Goal: Task Accomplishment & Management: Manage account settings

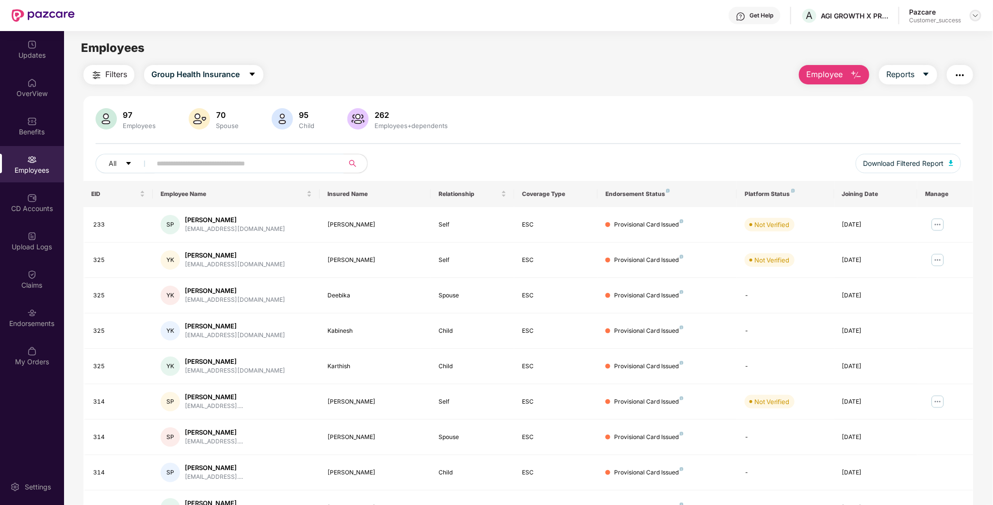
click at [980, 13] on div at bounding box center [975, 16] width 12 height 12
click at [953, 28] on div "Switch to partner view Switch to User view Switch Company Logout P Pazcare Cust…" at bounding box center [930, 81] width 126 height 117
click at [943, 35] on main "Employees Filters Group Health Insurance Employee Reports 97 Employees 70 Spous…" at bounding box center [528, 283] width 928 height 505
click at [978, 19] on img at bounding box center [975, 16] width 8 height 8
click at [922, 44] on div "Switch to partner view" at bounding box center [930, 38] width 126 height 19
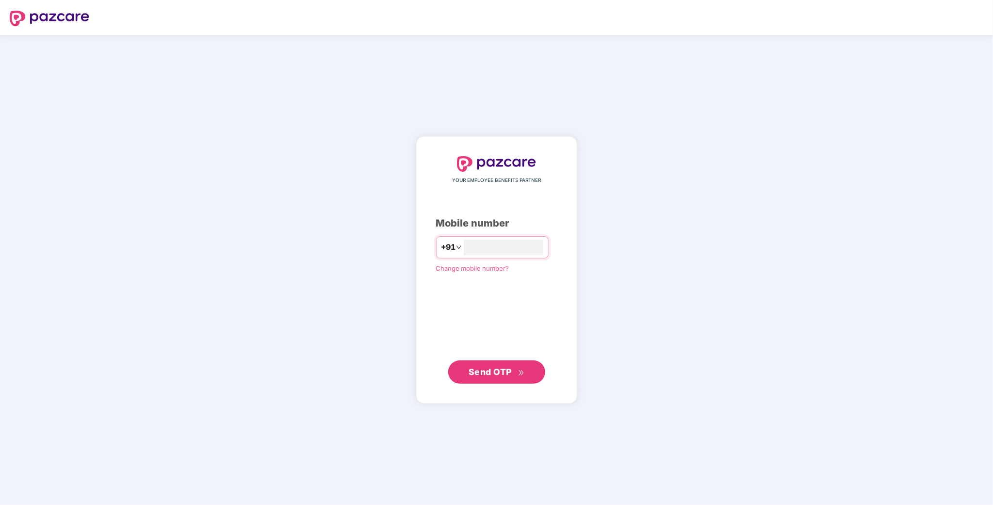
type input "**********"
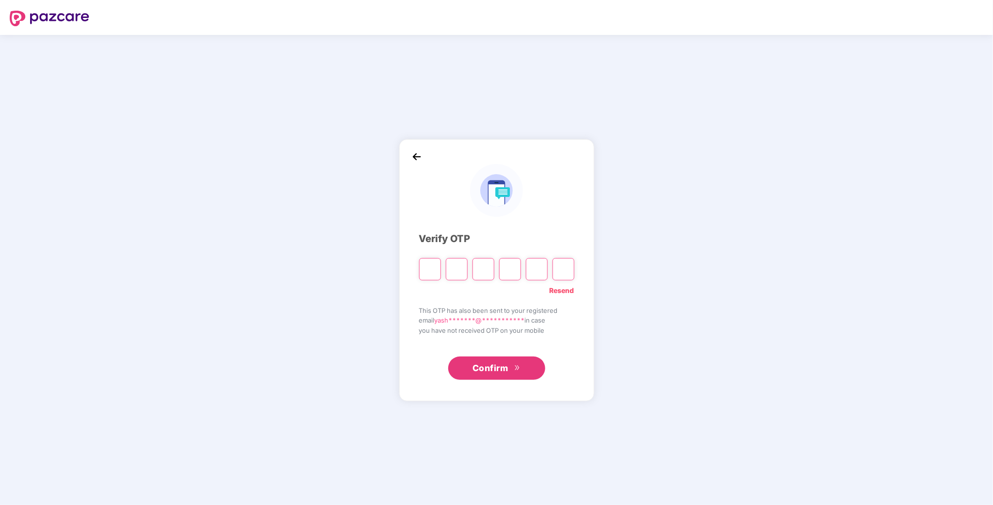
type input "*"
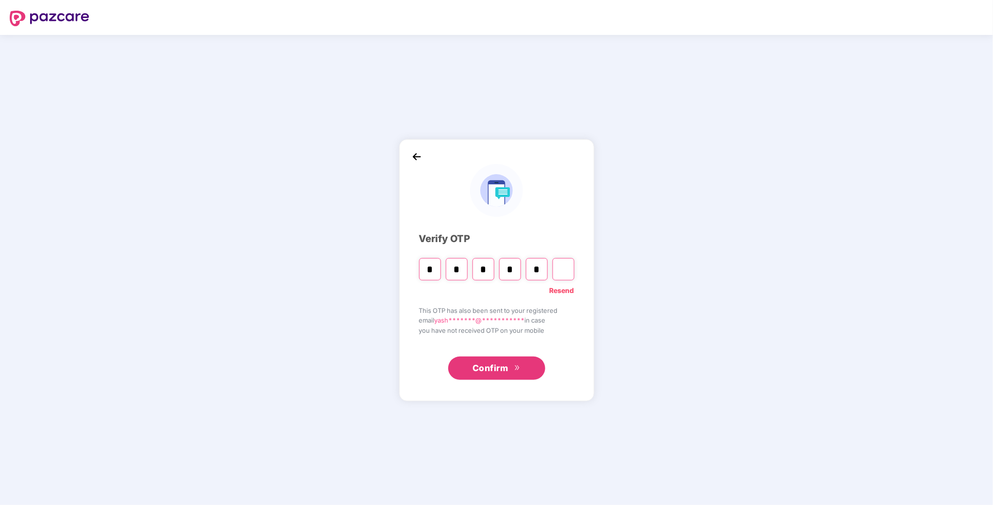
type input "*"
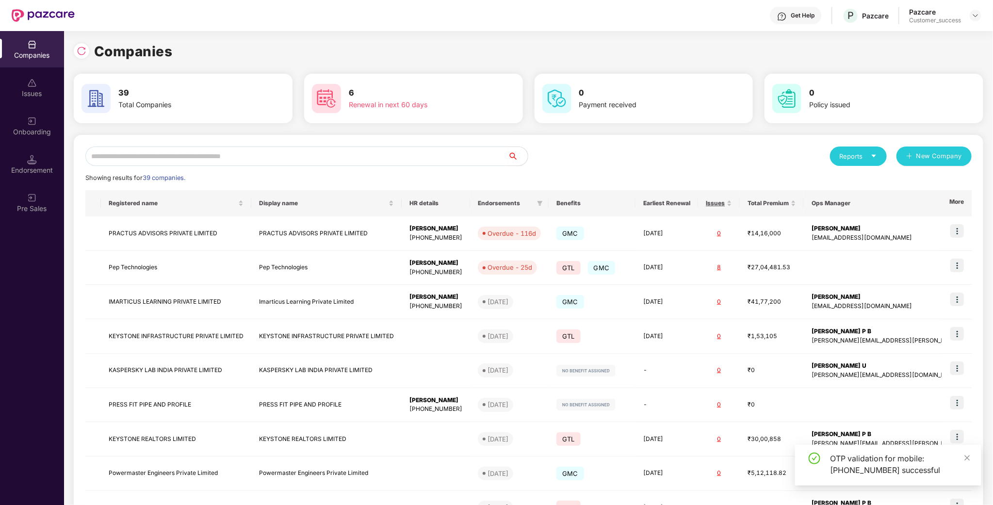
click at [364, 152] on input "text" at bounding box center [296, 155] width 423 height 19
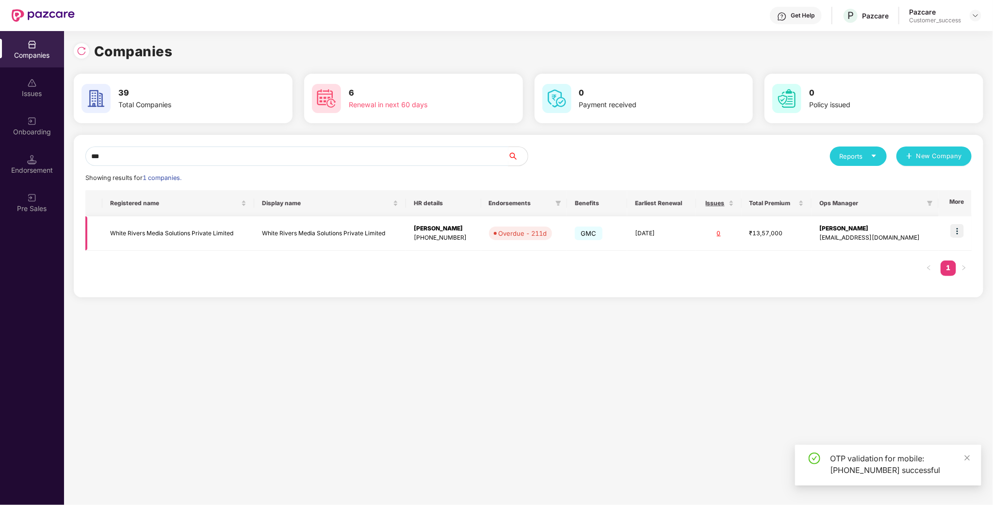
scroll to position [0, 0]
click at [291, 165] on input "***" at bounding box center [296, 155] width 423 height 19
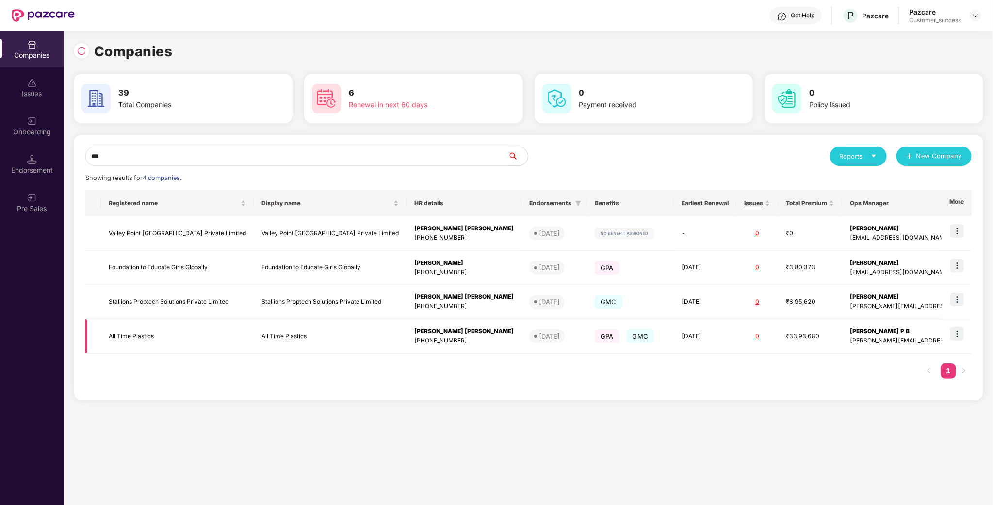
type input "***"
click at [143, 338] on td "All Time Plastics" at bounding box center [177, 336] width 153 height 34
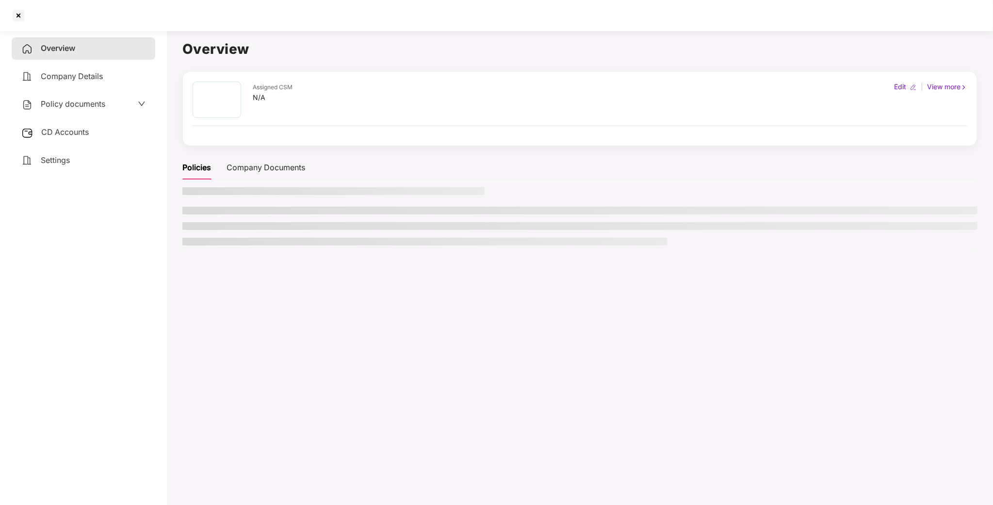
scroll to position [0, 0]
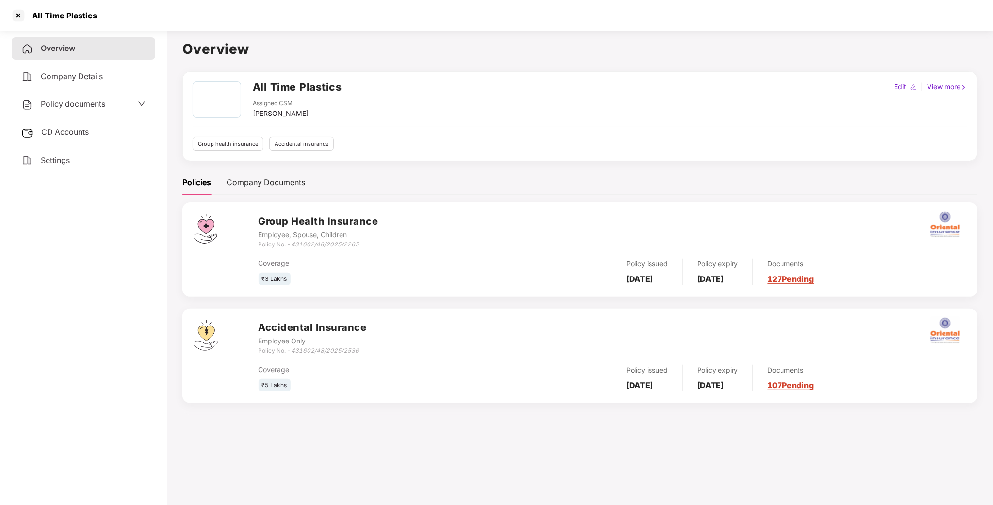
click at [78, 105] on span "Policy documents" at bounding box center [73, 104] width 64 height 10
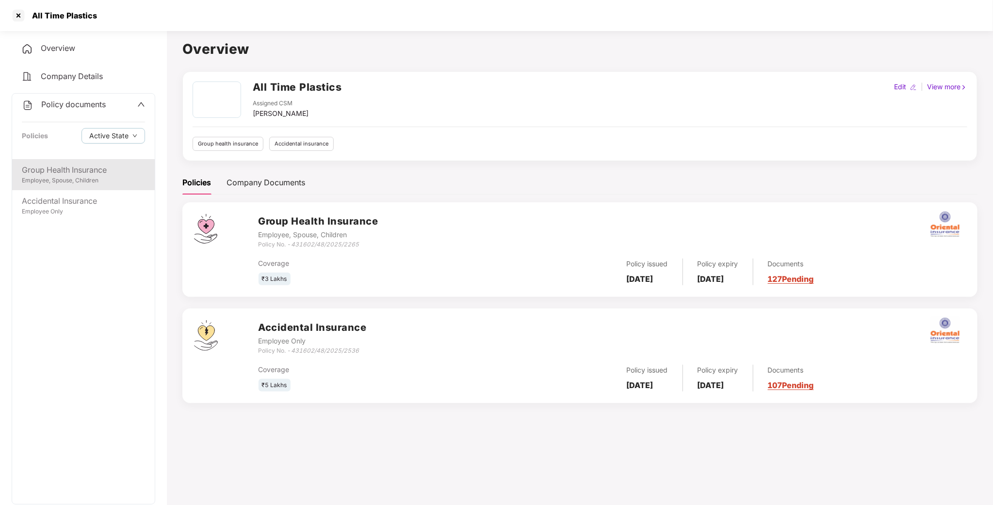
click at [72, 170] on div "Group Health Insurance" at bounding box center [83, 170] width 123 height 12
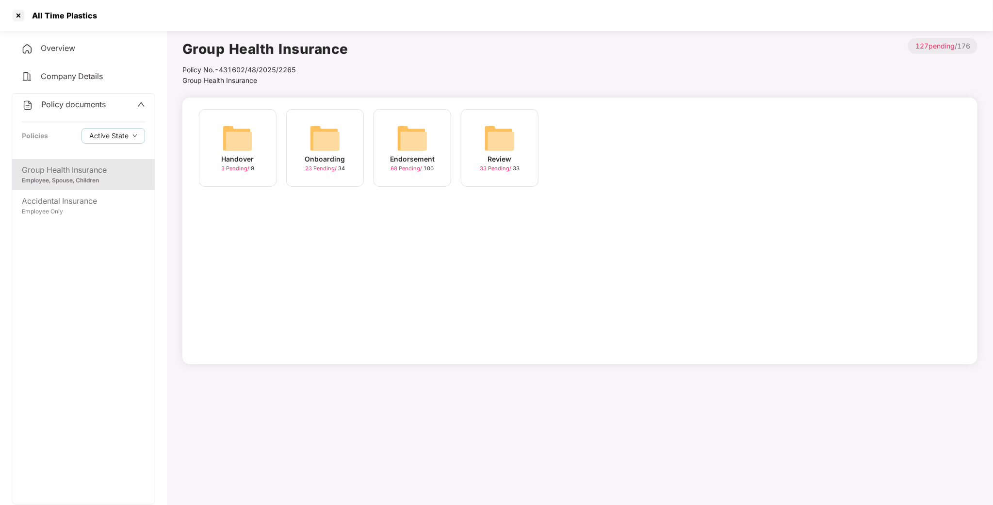
click at [307, 133] on div "Onboarding 23 Pending / 34" at bounding box center [325, 148] width 78 height 78
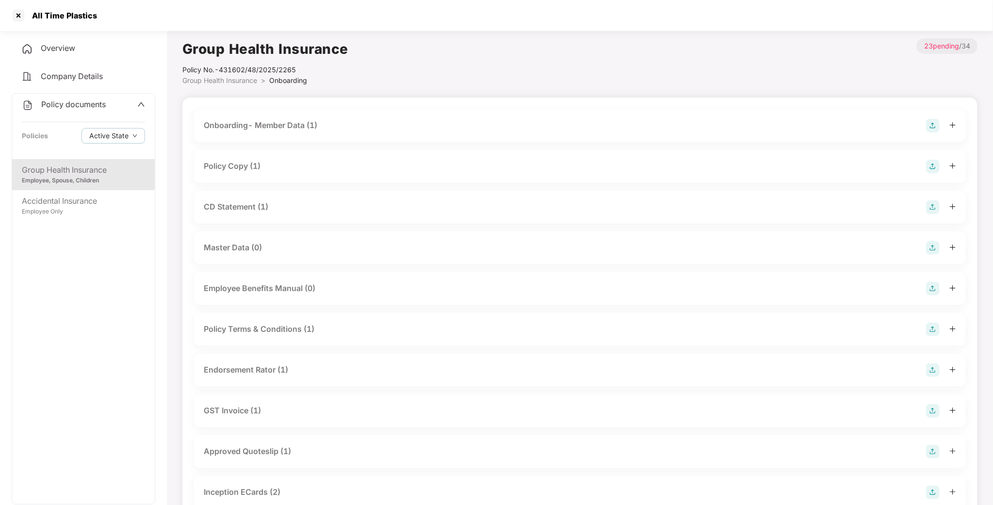
click at [242, 164] on div "Policy Copy (1)" at bounding box center [232, 166] width 57 height 12
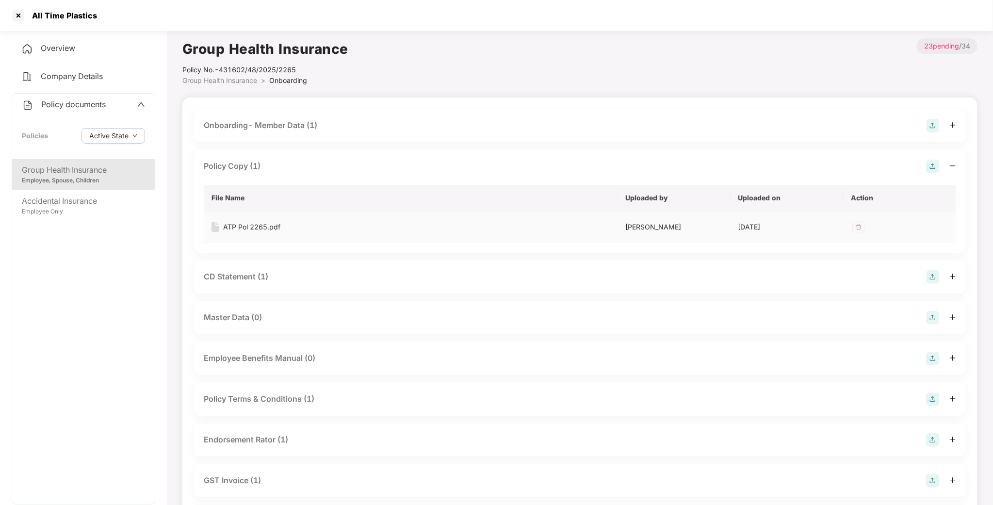
click at [250, 232] on div "ATP Pol 2265.pdf" at bounding box center [251, 227] width 57 height 11
click at [12, 13] on div at bounding box center [19, 16] width 16 height 16
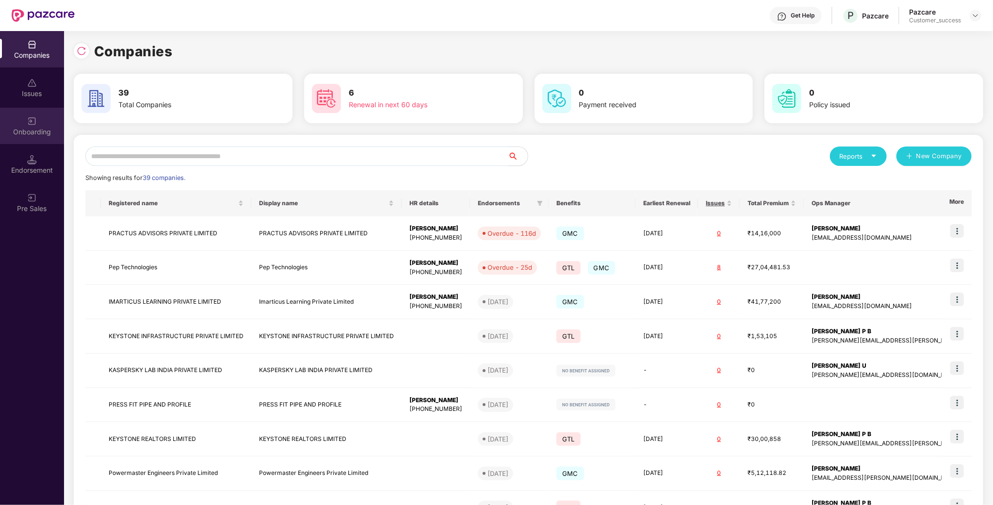
click at [37, 129] on div "Onboarding" at bounding box center [32, 132] width 64 height 10
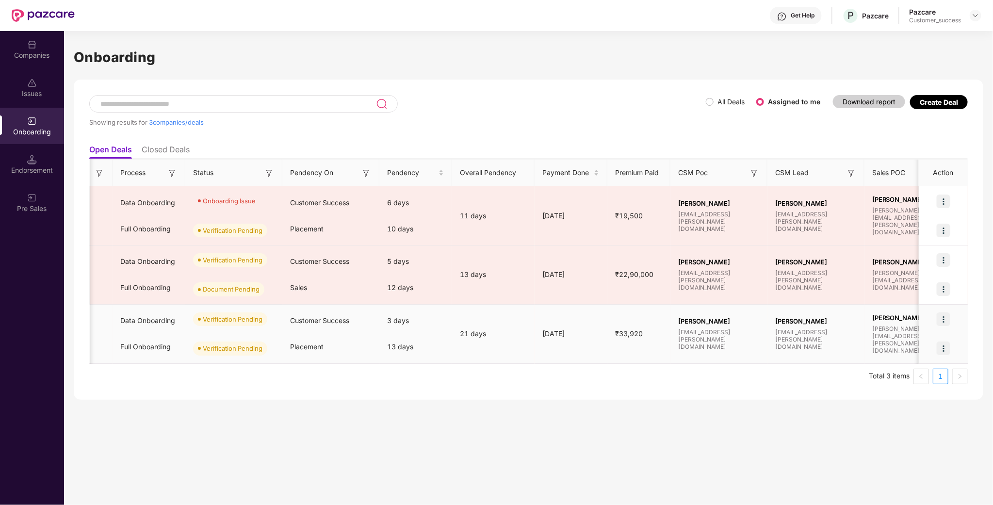
scroll to position [0, 198]
click at [940, 317] on img at bounding box center [943, 319] width 14 height 14
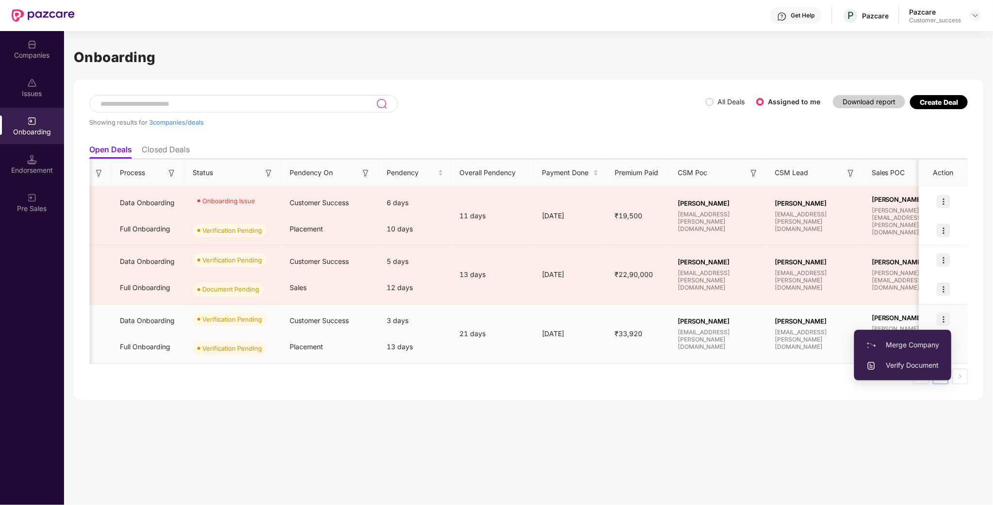
click at [915, 364] on span "Verify Document" at bounding box center [902, 365] width 73 height 11
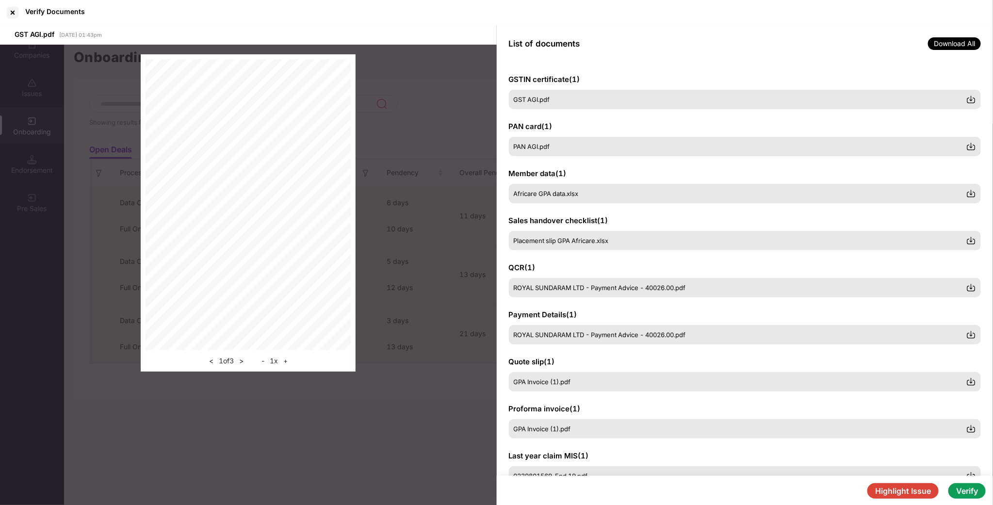
click at [975, 489] on button "Verify" at bounding box center [966, 491] width 37 height 16
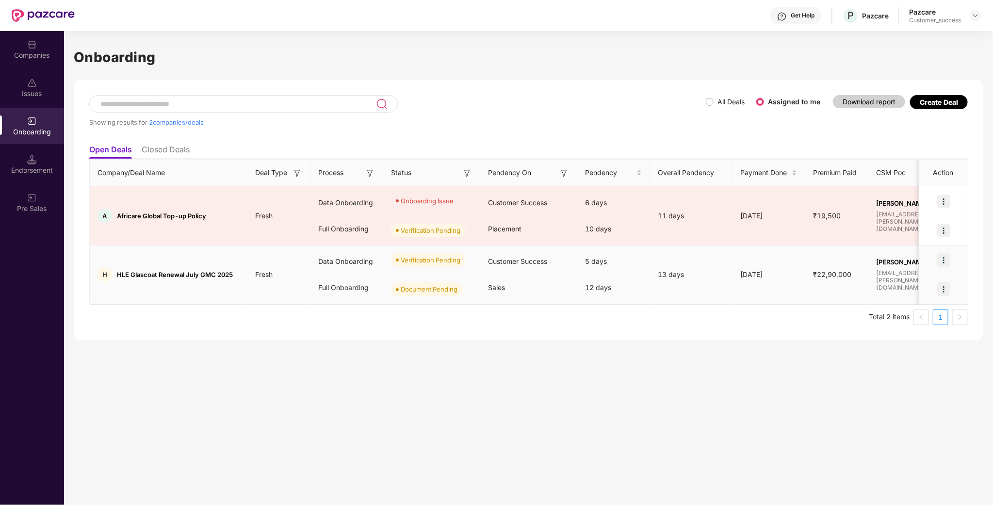
click at [941, 263] on img at bounding box center [943, 260] width 14 height 14
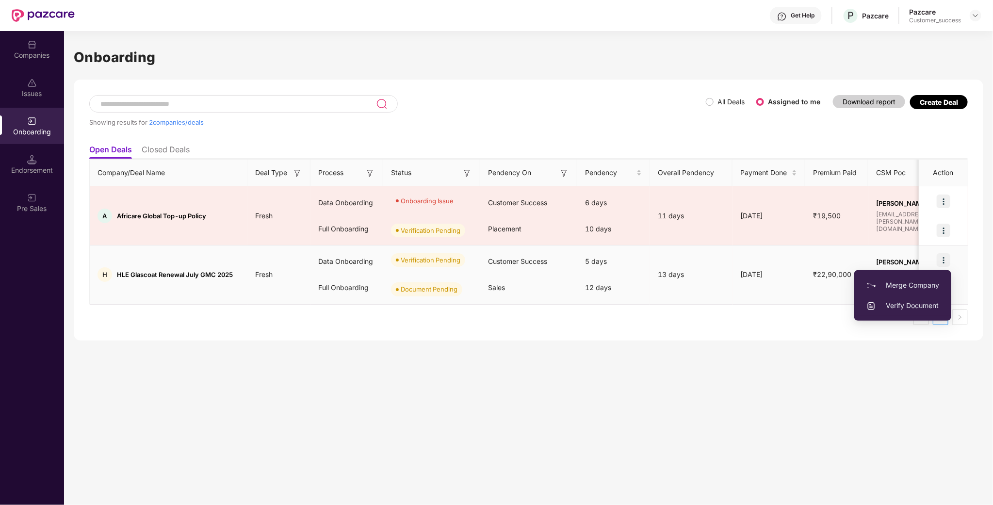
click at [914, 305] on span "Verify Document" at bounding box center [902, 305] width 73 height 11
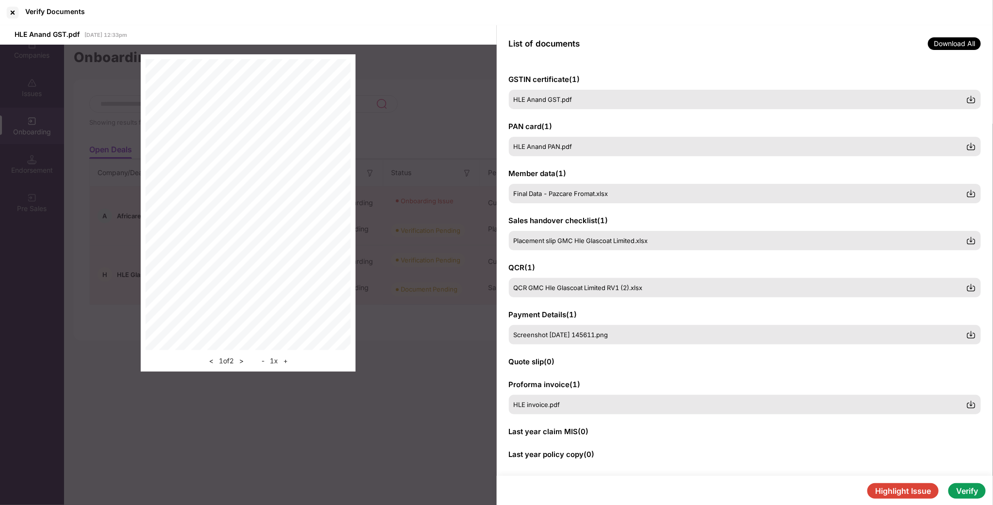
click at [962, 487] on button "Verify" at bounding box center [966, 491] width 37 height 16
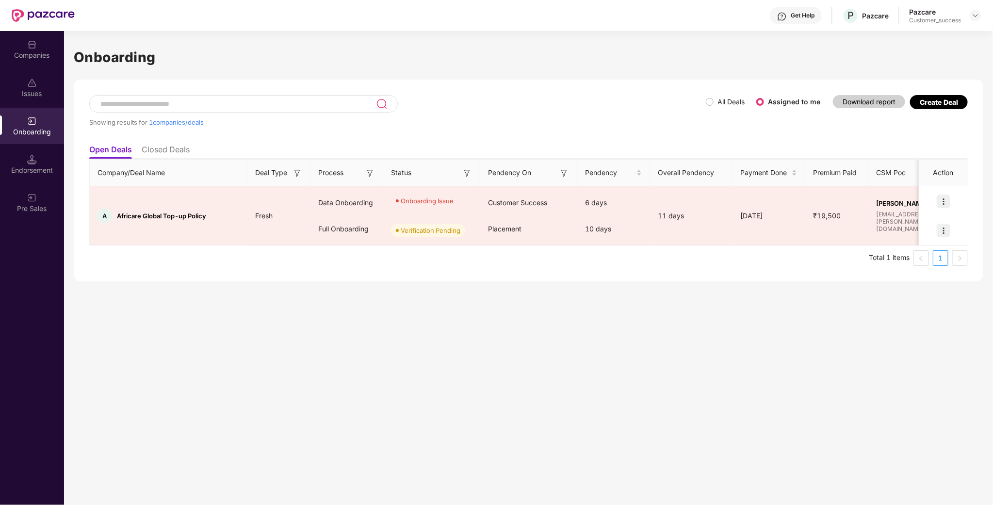
click at [908, 0] on div "Get Help P Pazcare Pazcare Customer_success" at bounding box center [528, 15] width 906 height 31
click at [34, 79] on img at bounding box center [32, 83] width 10 height 10
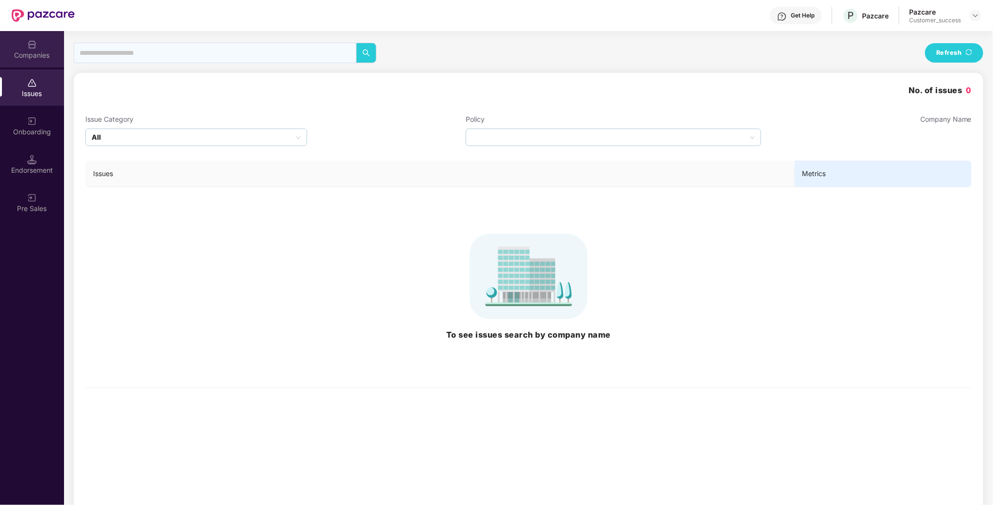
click at [32, 48] on img at bounding box center [32, 45] width 10 height 10
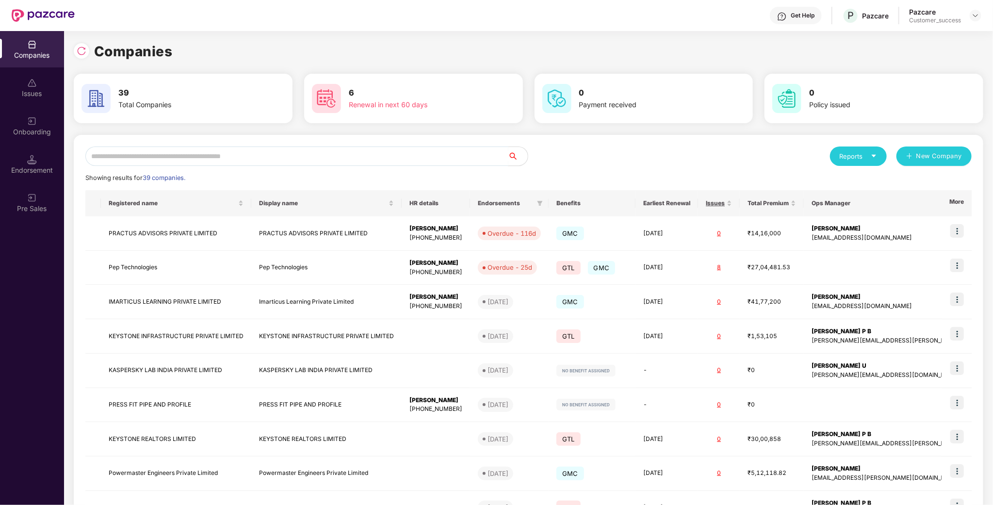
click at [148, 153] on input "text" at bounding box center [296, 155] width 423 height 19
type input "*"
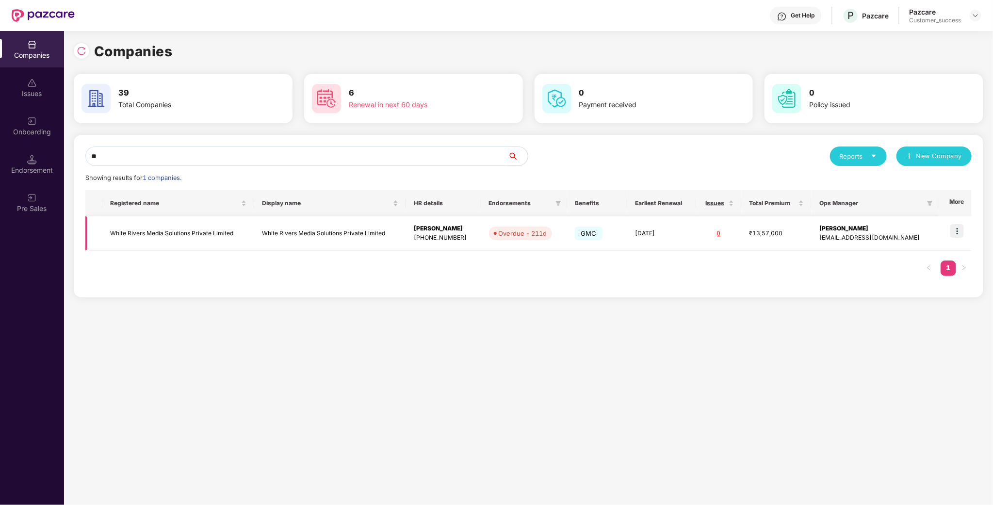
type input "**"
click at [956, 230] on img at bounding box center [957, 231] width 14 height 14
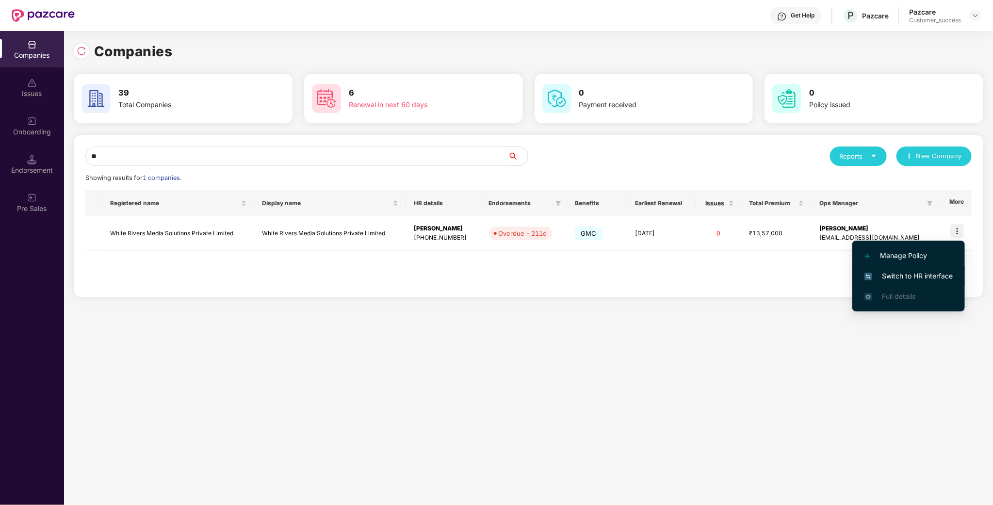
click at [929, 273] on span "Switch to HR interface" at bounding box center [908, 276] width 88 height 11
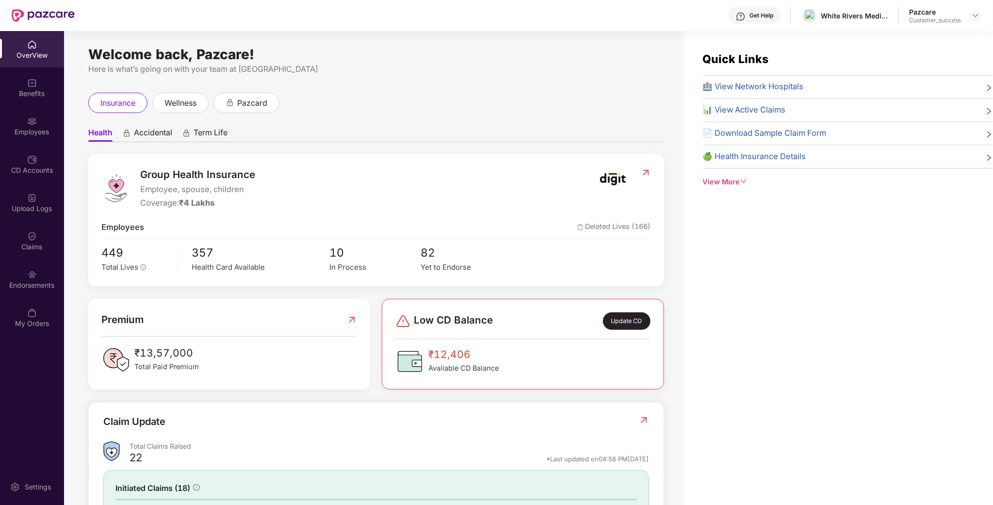
click at [44, 124] on div "Employees" at bounding box center [32, 126] width 64 height 36
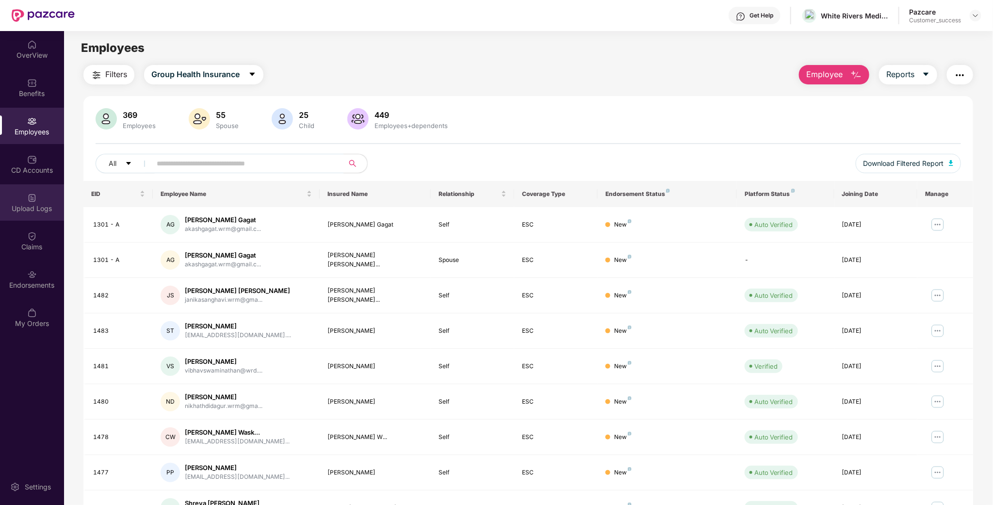
click at [32, 220] on div "Upload Logs" at bounding box center [32, 202] width 64 height 36
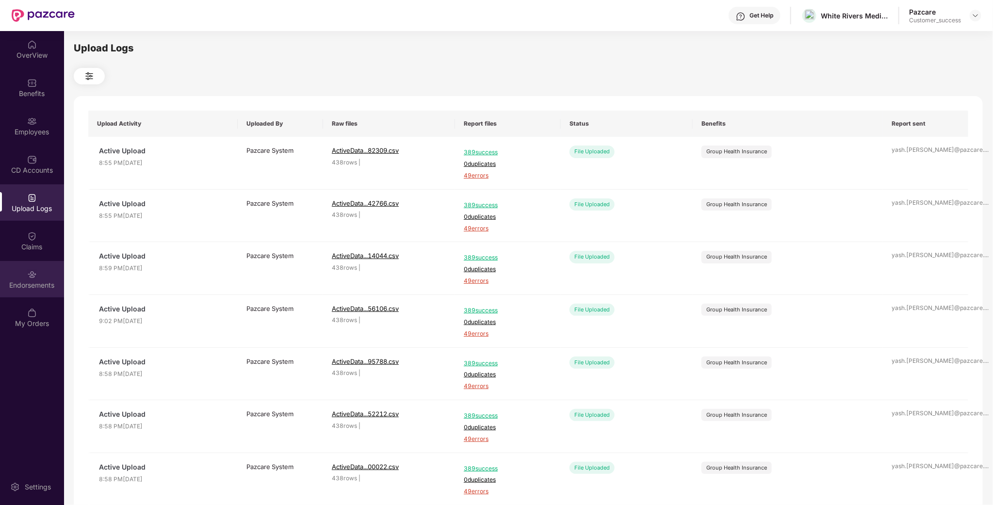
click at [44, 297] on div "Endorsements" at bounding box center [32, 279] width 64 height 36
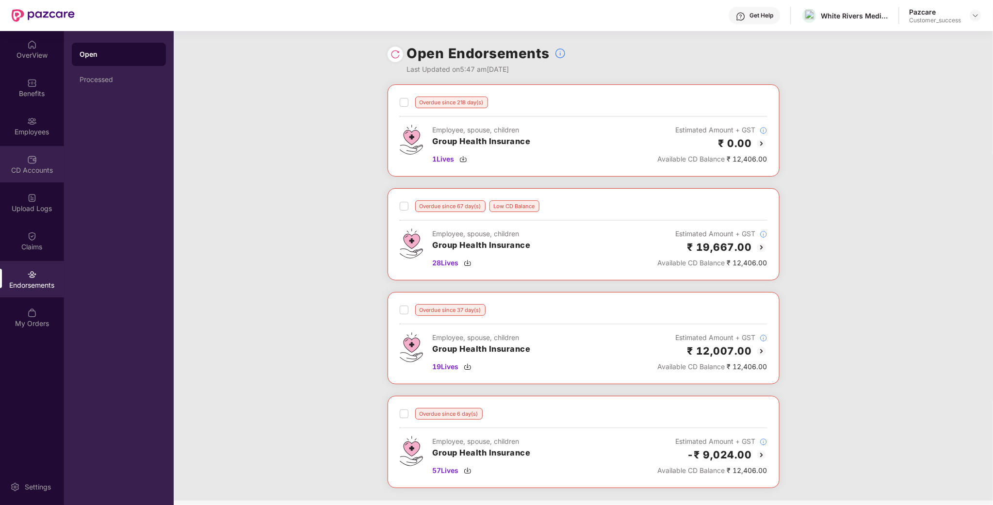
click at [21, 161] on div "CD Accounts" at bounding box center [32, 164] width 64 height 36
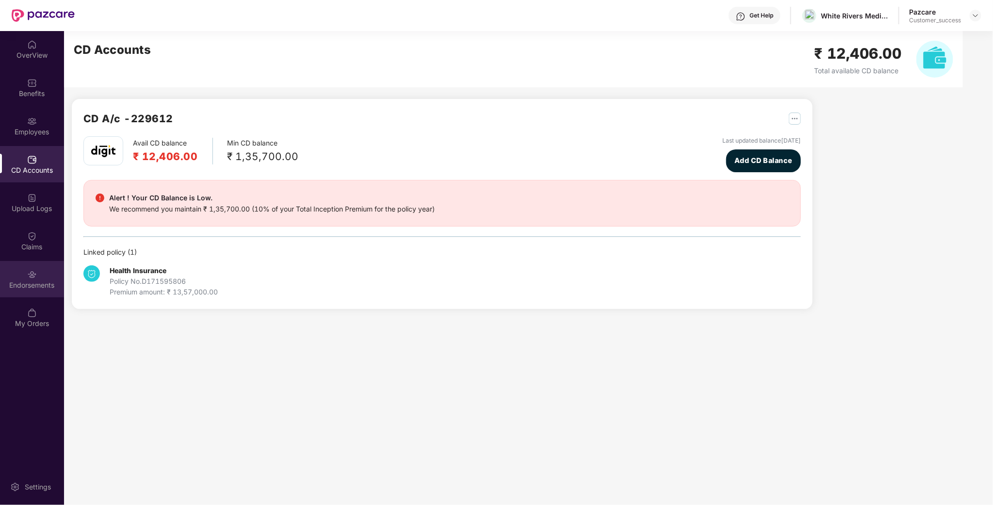
click at [39, 284] on div "Endorsements" at bounding box center [32, 285] width 64 height 10
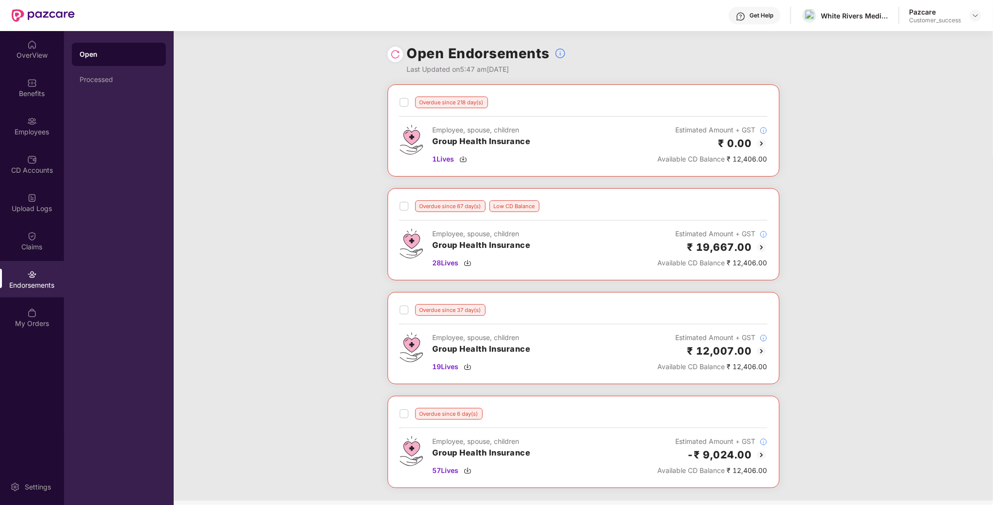
scroll to position [98, 0]
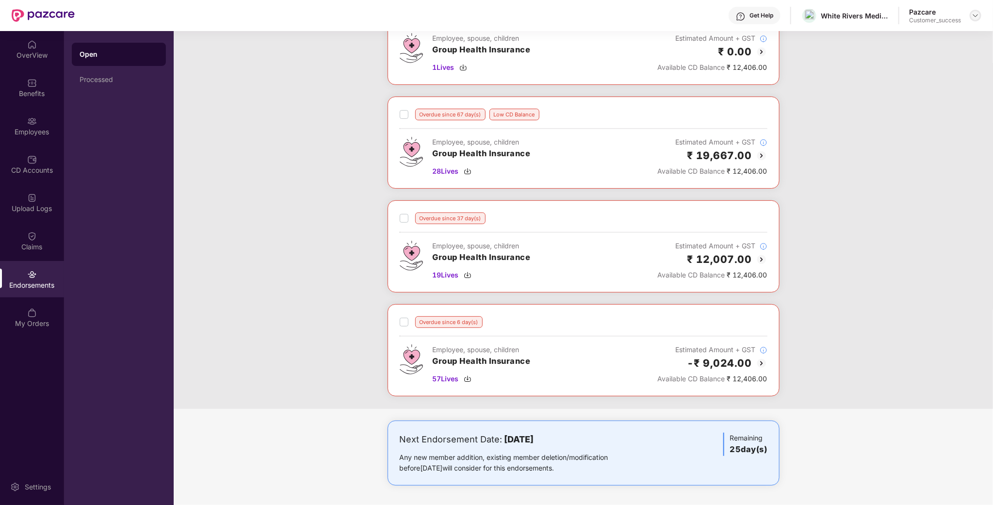
click at [970, 16] on div at bounding box center [975, 16] width 12 height 12
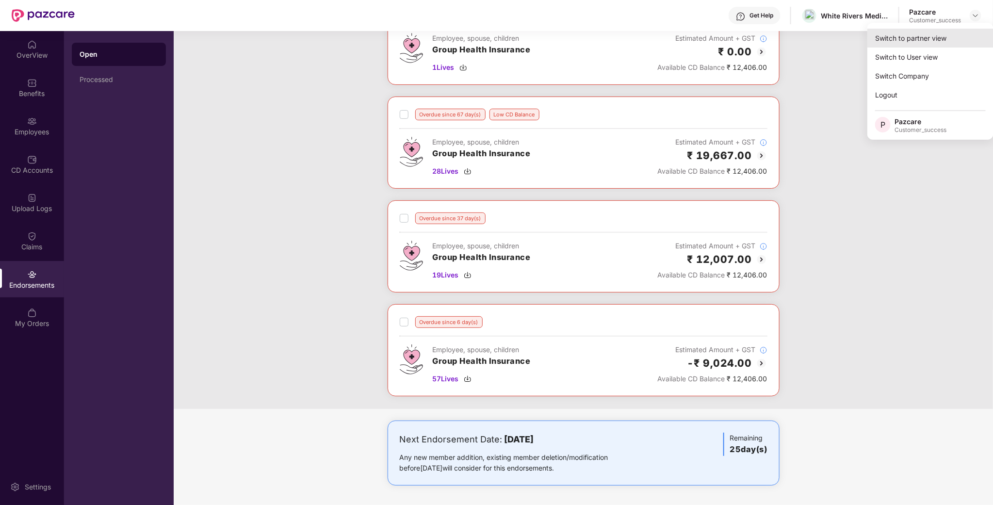
click at [934, 34] on div "Switch to partner view" at bounding box center [930, 38] width 126 height 19
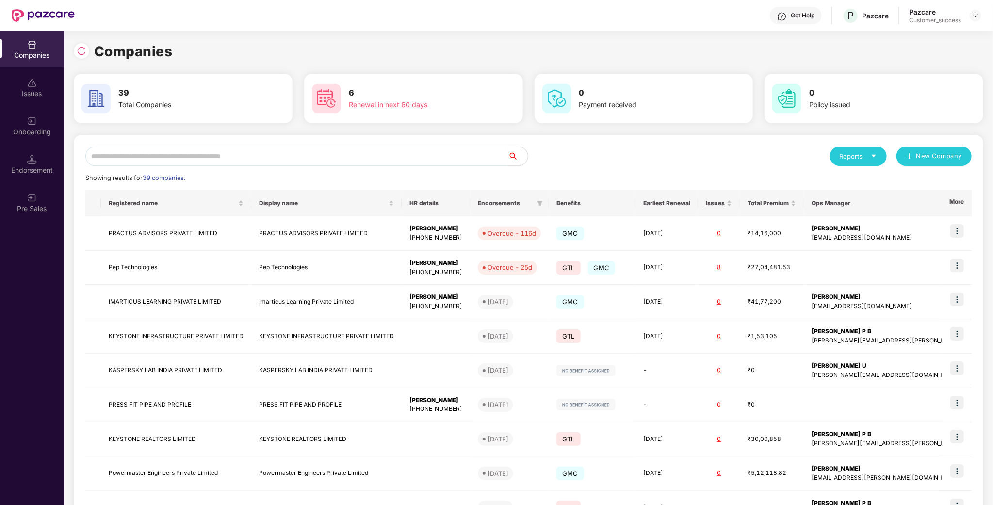
click at [285, 160] on input "text" at bounding box center [296, 155] width 423 height 19
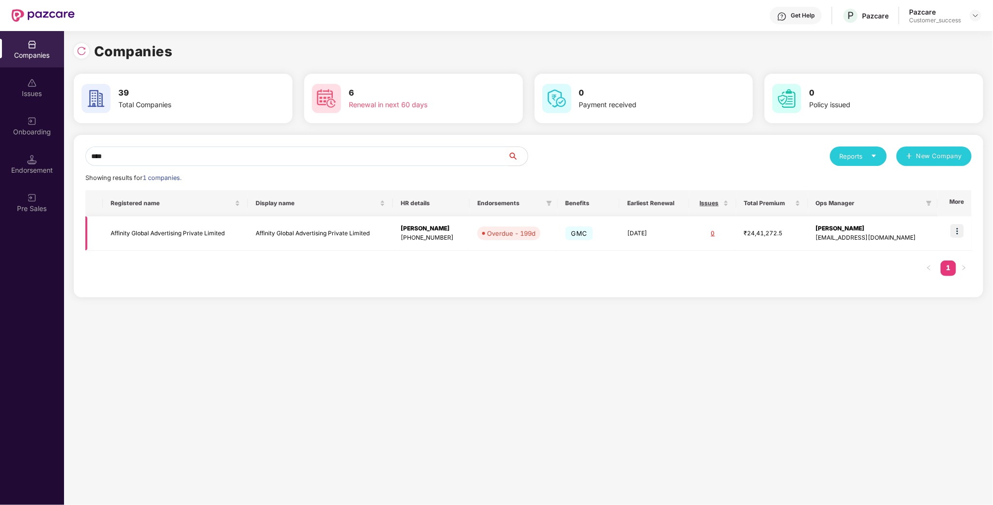
type input "****"
click at [959, 225] on img at bounding box center [957, 231] width 14 height 14
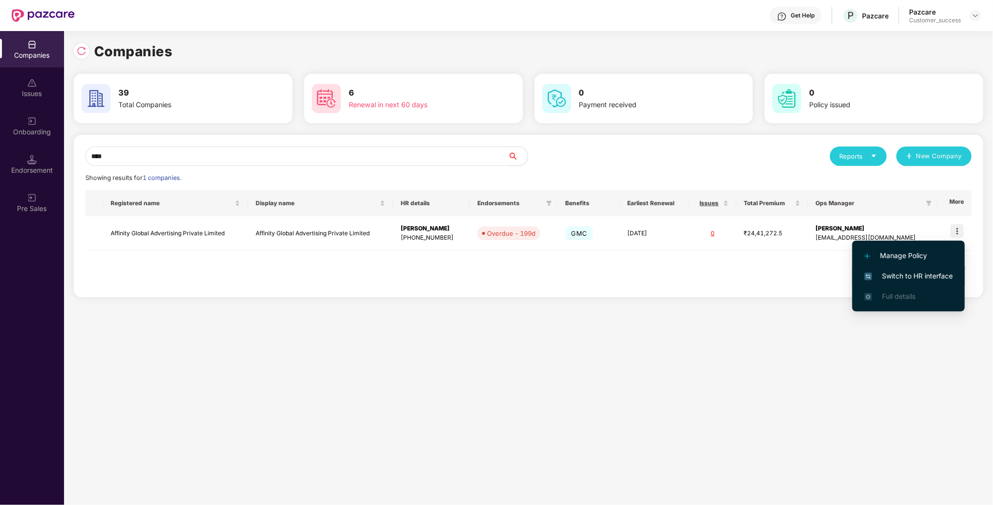
click at [925, 276] on span "Switch to HR interface" at bounding box center [908, 276] width 88 height 11
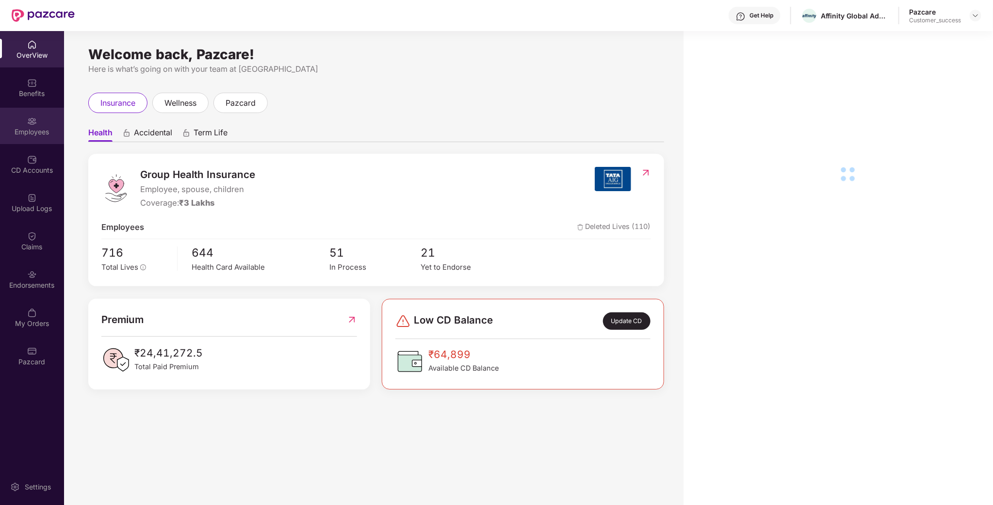
click at [42, 117] on div "Employees" at bounding box center [32, 126] width 64 height 36
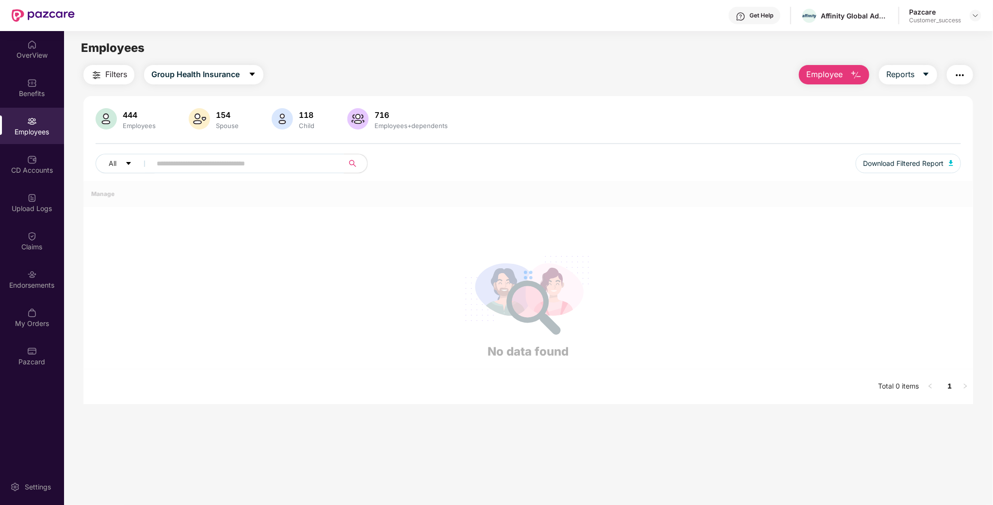
click at [214, 166] on input "text" at bounding box center [244, 163] width 174 height 15
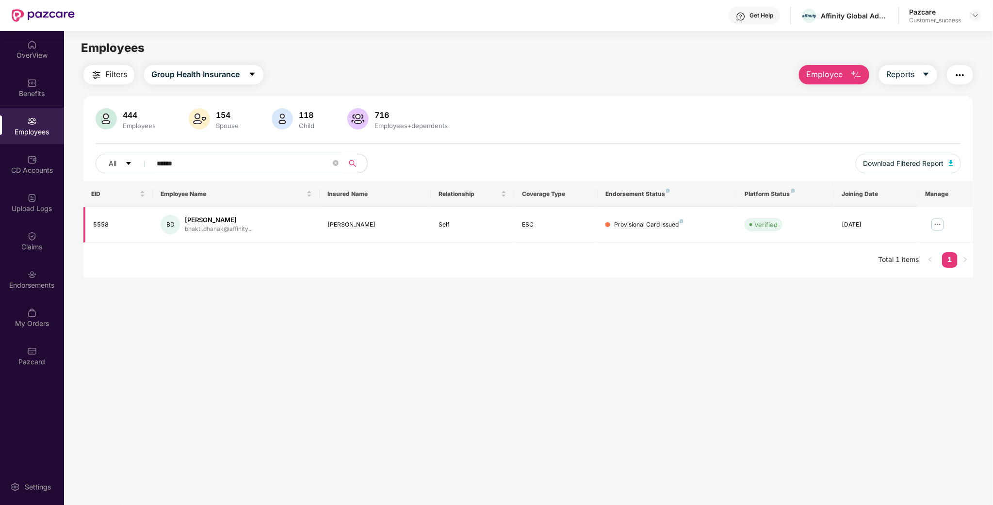
type input "******"
click at [934, 223] on img at bounding box center [938, 225] width 16 height 16
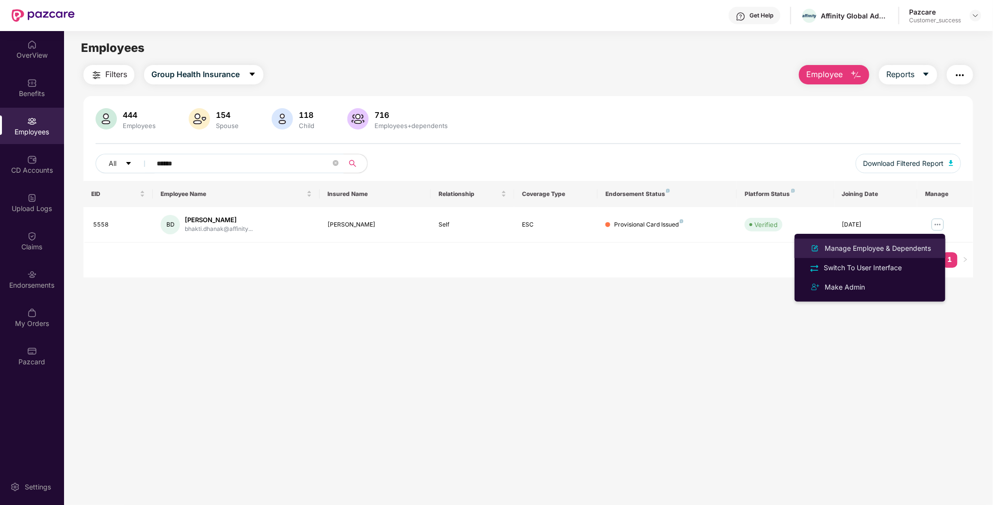
click at [895, 247] on div "Manage Employee & Dependents" at bounding box center [877, 248] width 110 height 11
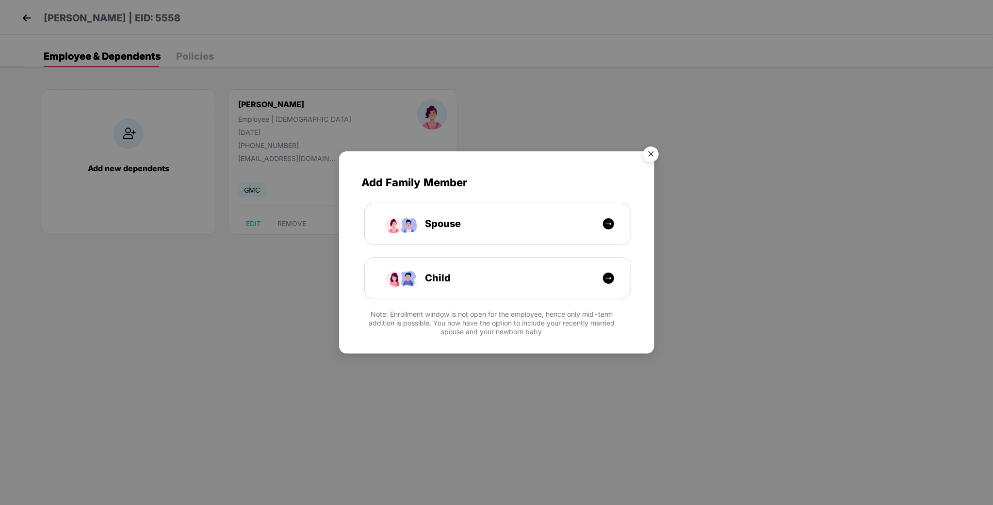
click at [652, 145] on img "Close" at bounding box center [650, 155] width 27 height 27
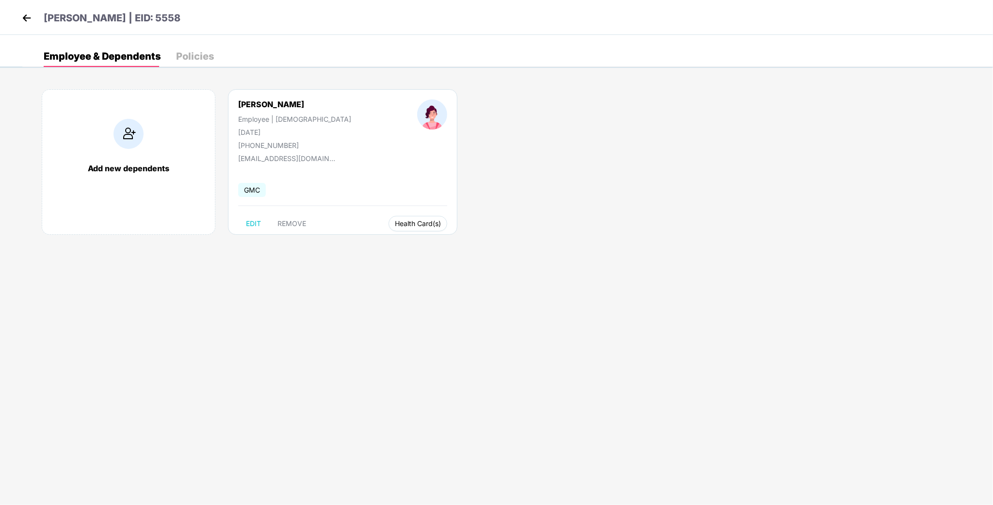
click at [395, 223] on span "Health Card(s)" at bounding box center [418, 223] width 46 height 5
click at [406, 223] on span "Health Card(s)" at bounding box center [418, 223] width 46 height 5
click at [440, 241] on img at bounding box center [439, 244] width 10 height 10
click at [22, 28] on header "[PERSON_NAME] | EID: 5558" at bounding box center [99, 19] width 161 height 17
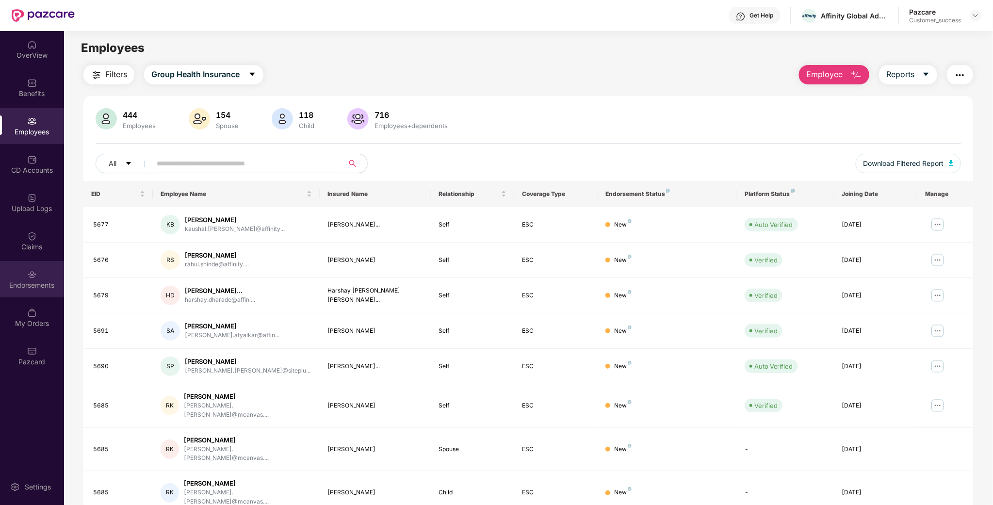
click at [39, 268] on div "Endorsements" at bounding box center [32, 279] width 64 height 36
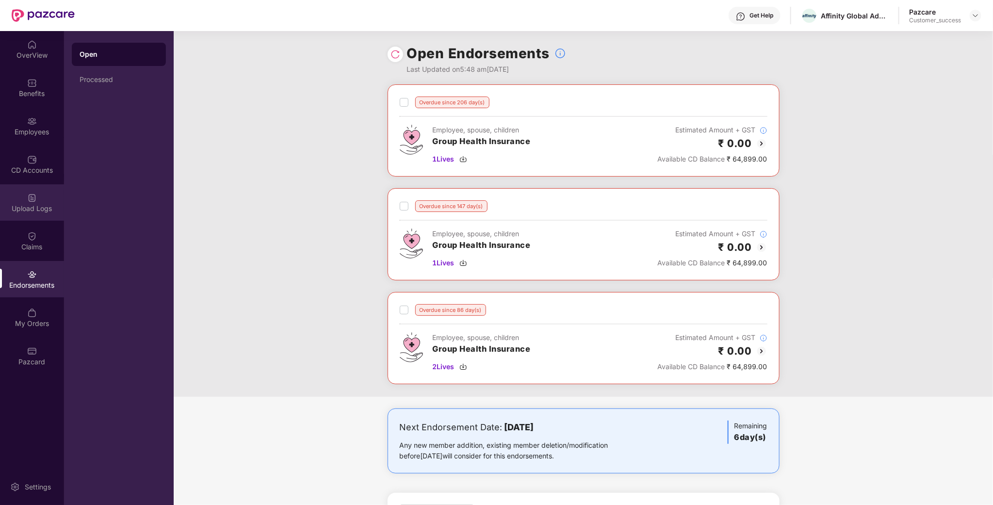
click at [44, 207] on div "Upload Logs" at bounding box center [32, 209] width 64 height 10
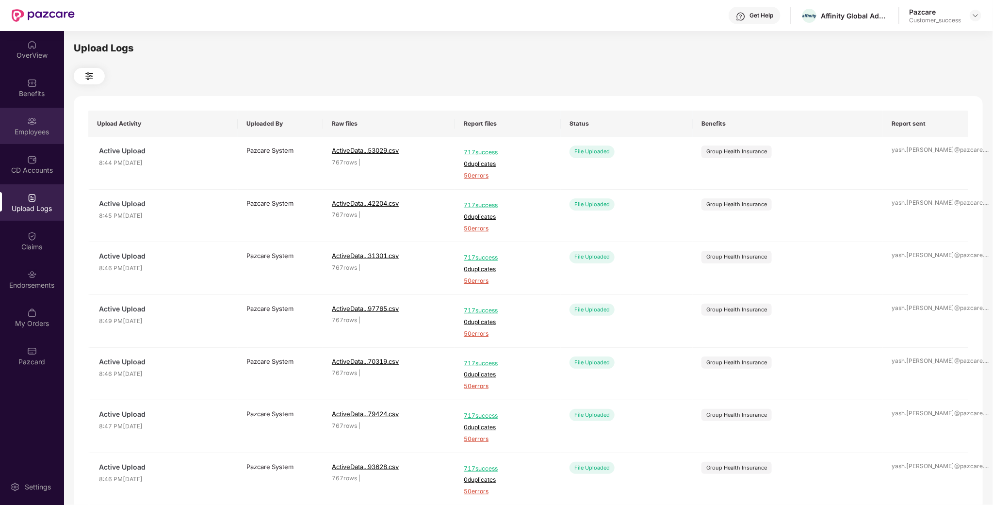
click at [48, 123] on div "Employees" at bounding box center [32, 126] width 64 height 36
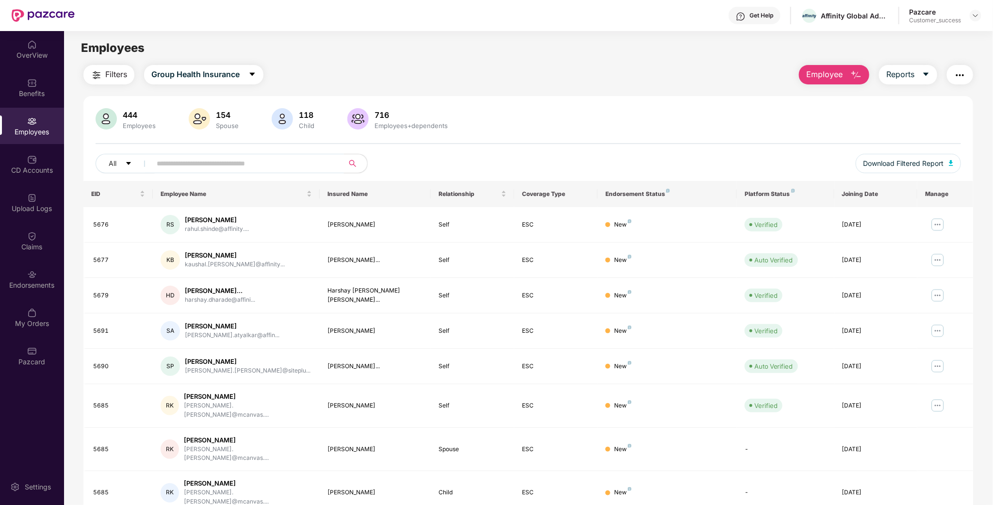
click at [217, 163] on input "text" at bounding box center [244, 163] width 174 height 15
click at [38, 209] on div "Upload Logs" at bounding box center [32, 209] width 64 height 10
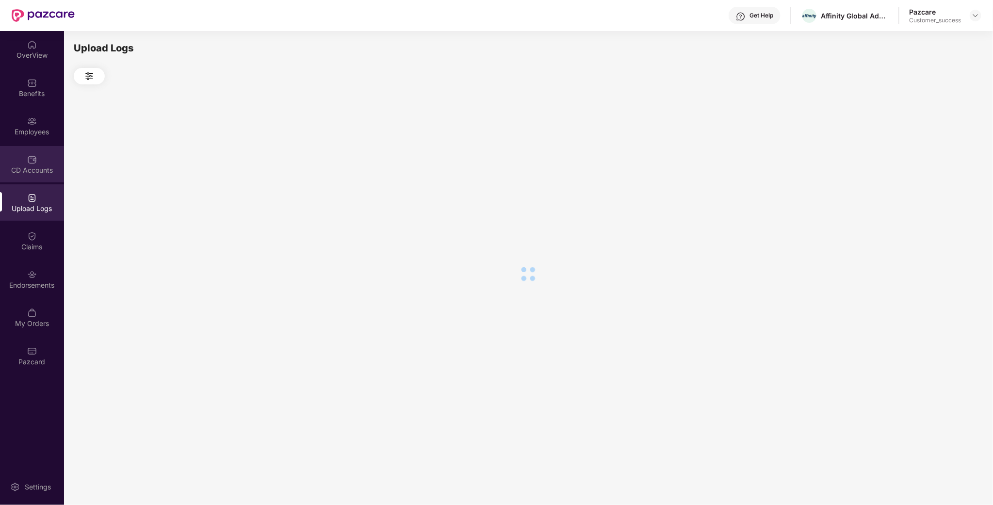
click at [35, 156] on img at bounding box center [32, 160] width 10 height 10
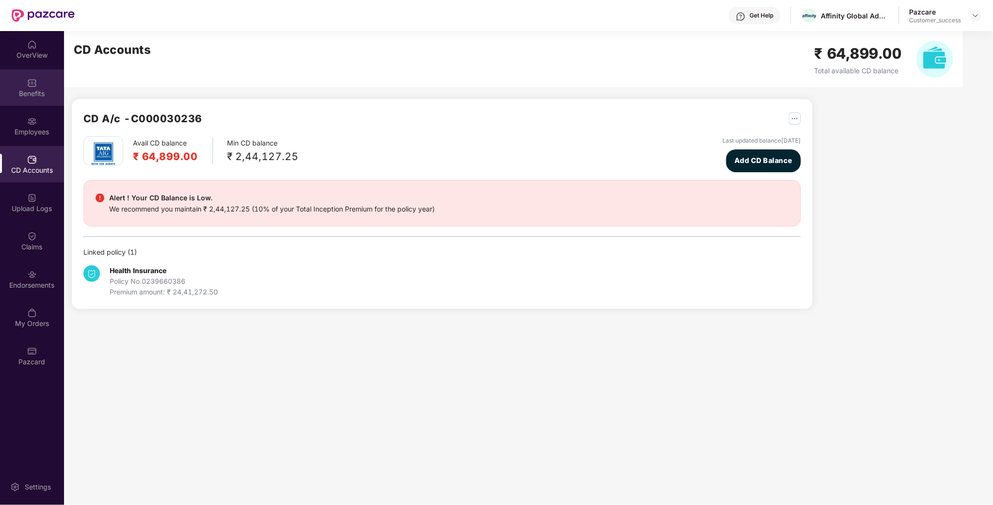
click at [28, 96] on div "Benefits" at bounding box center [32, 94] width 64 height 10
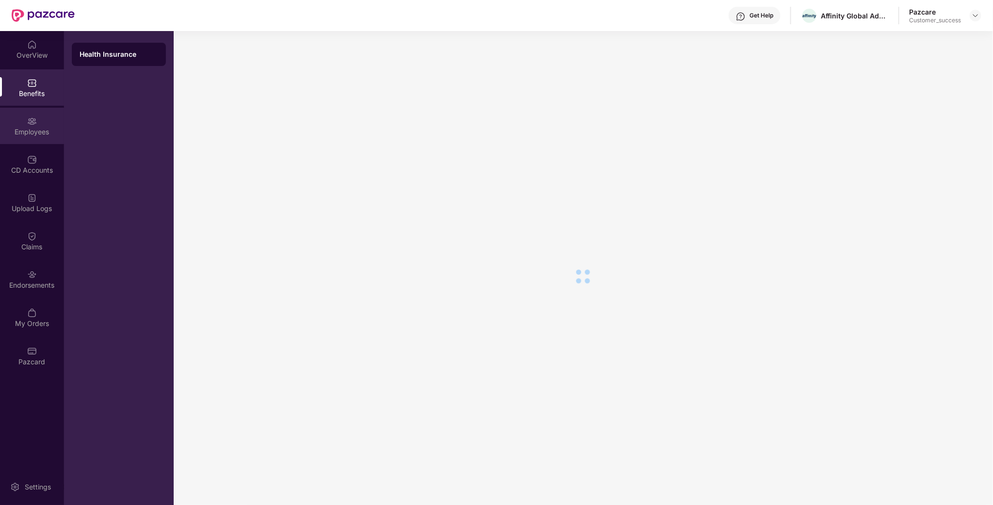
click at [29, 126] on div "Employees" at bounding box center [32, 126] width 64 height 36
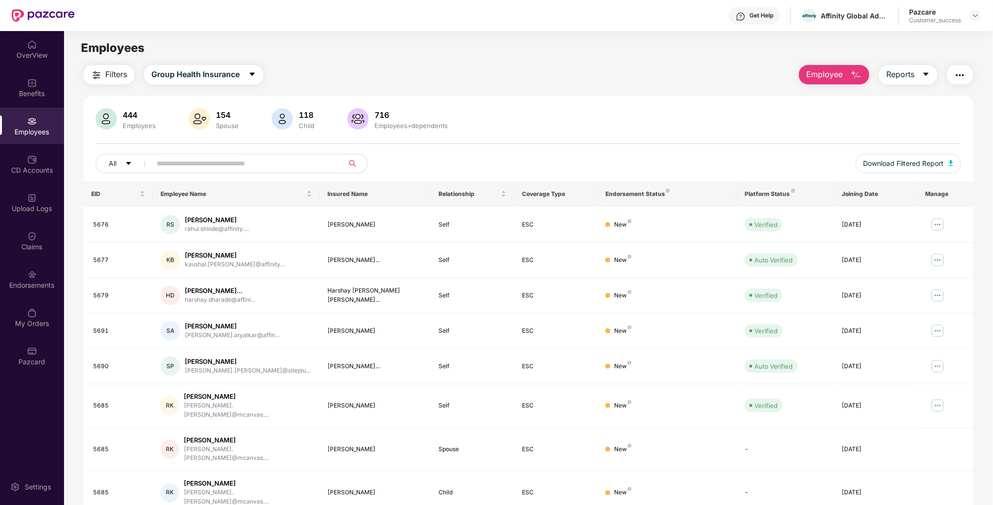
click at [337, 166] on span at bounding box center [336, 163] width 6 height 15
click at [435, 159] on div "All" at bounding box center [348, 163] width 505 height 19
click at [169, 160] on input "text" at bounding box center [244, 163] width 174 height 15
click at [976, 16] on img at bounding box center [975, 16] width 8 height 8
click at [929, 41] on div "Switch to partner view" at bounding box center [930, 38] width 126 height 19
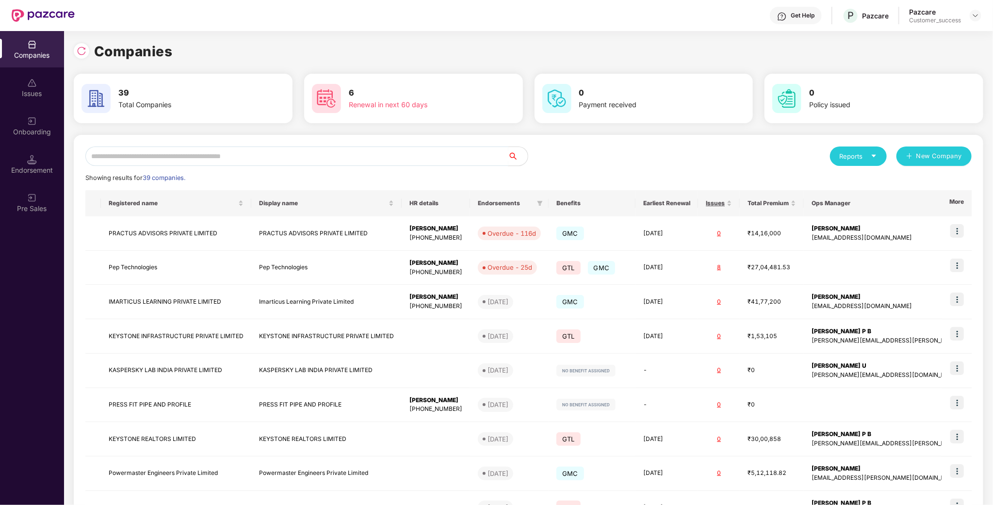
click at [273, 150] on input "text" at bounding box center [296, 155] width 423 height 19
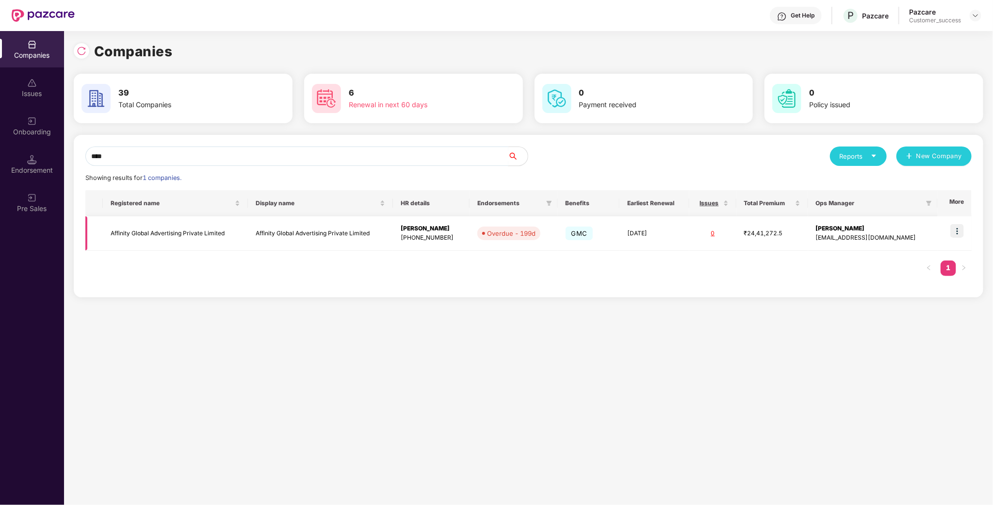
scroll to position [0, 0]
type input "****"
click at [953, 232] on img at bounding box center [957, 231] width 14 height 14
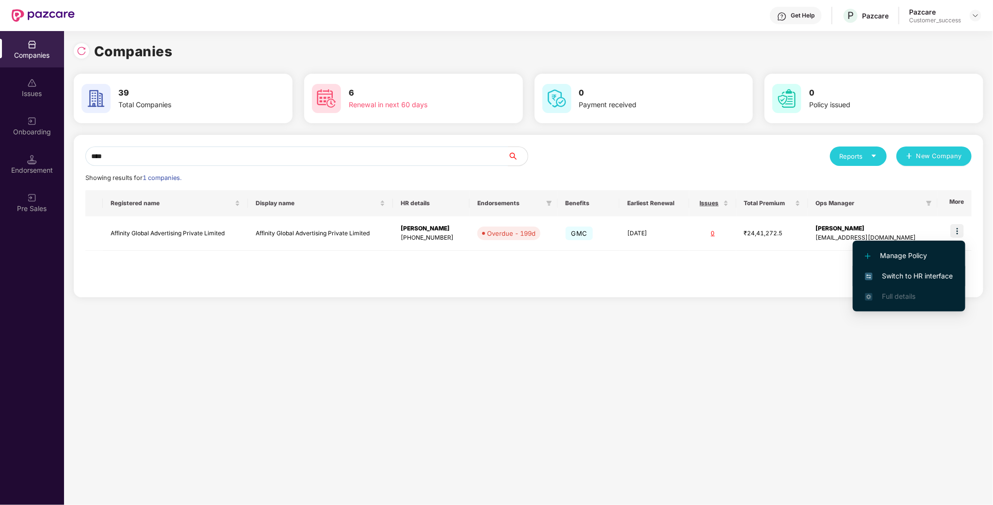
click at [913, 278] on span "Switch to HR interface" at bounding box center [909, 276] width 88 height 11
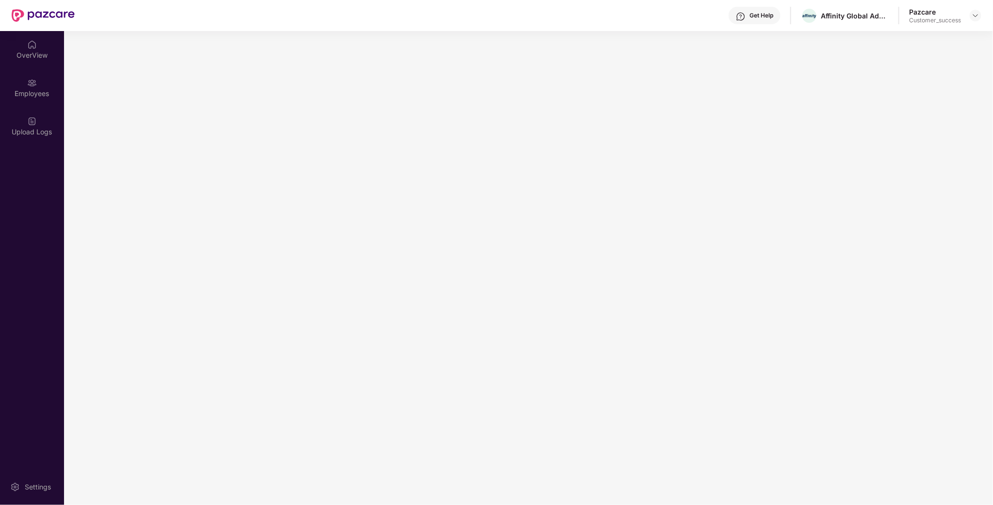
scroll to position [0, 0]
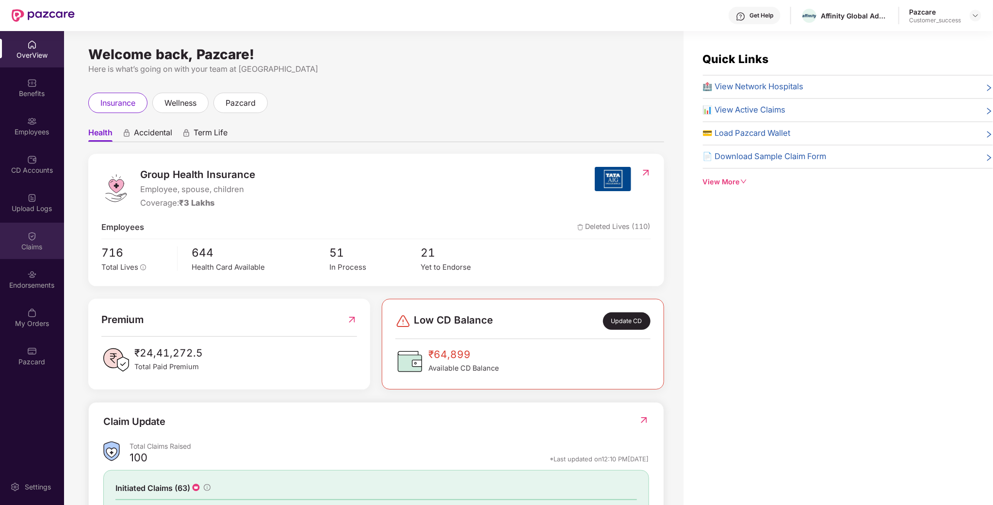
click at [35, 246] on div "Claims" at bounding box center [32, 247] width 64 height 10
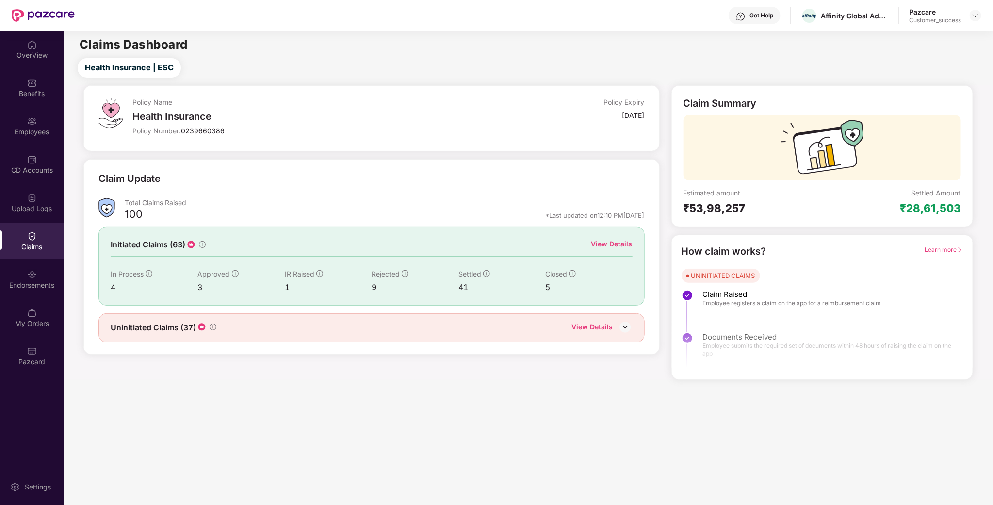
click at [204, 332] on img at bounding box center [202, 327] width 10 height 10
click at [628, 331] on img at bounding box center [625, 327] width 15 height 15
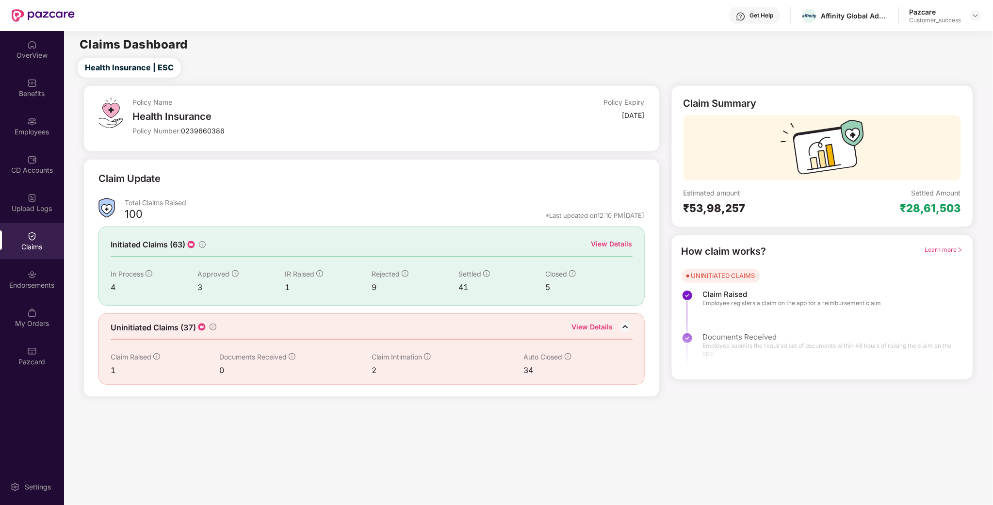
click at [600, 256] on div at bounding box center [371, 256] width 521 height 1
click at [607, 244] on div "View Details" at bounding box center [611, 244] width 41 height 11
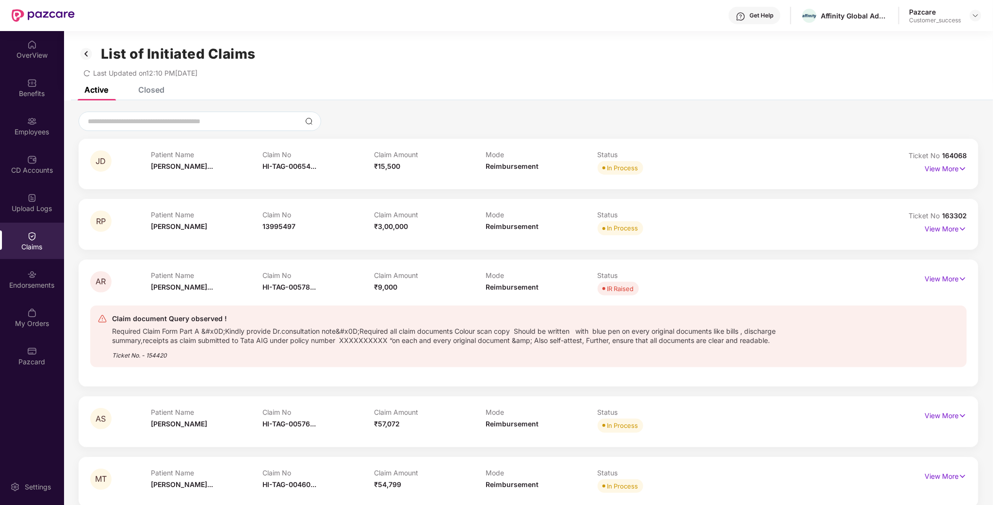
click at [137, 96] on div "Closed" at bounding box center [144, 89] width 41 height 21
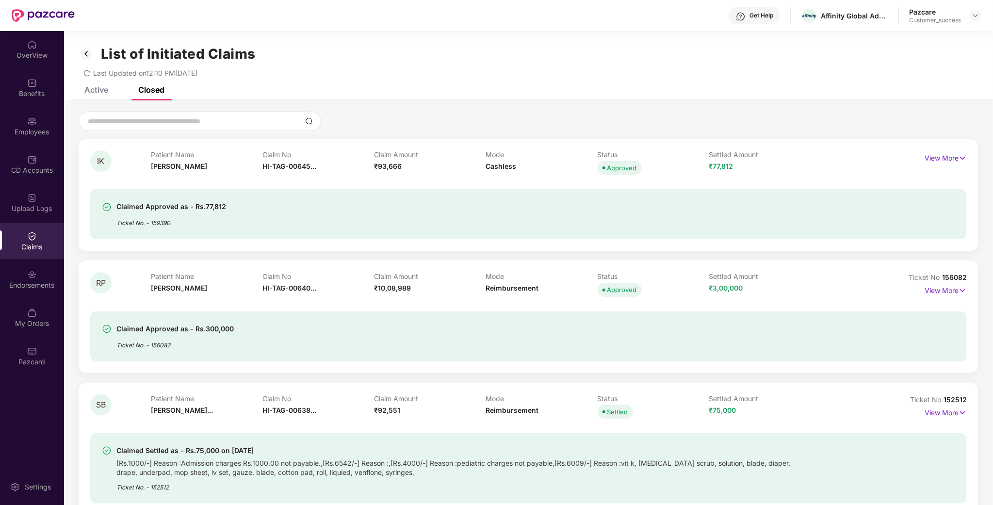
click at [95, 95] on div "Active" at bounding box center [89, 89] width 38 height 21
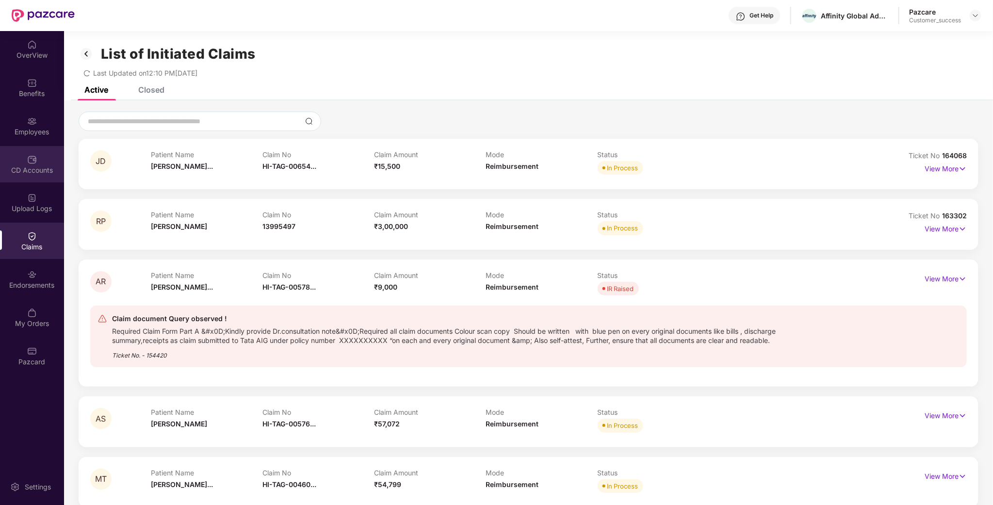
click at [31, 170] on div "CD Accounts" at bounding box center [32, 170] width 64 height 10
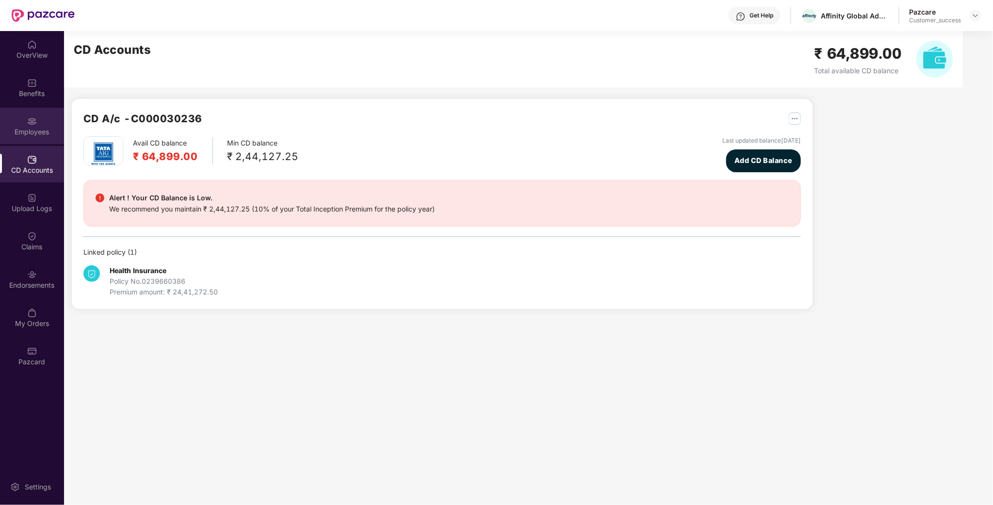
click at [43, 131] on div "Employees" at bounding box center [32, 132] width 64 height 10
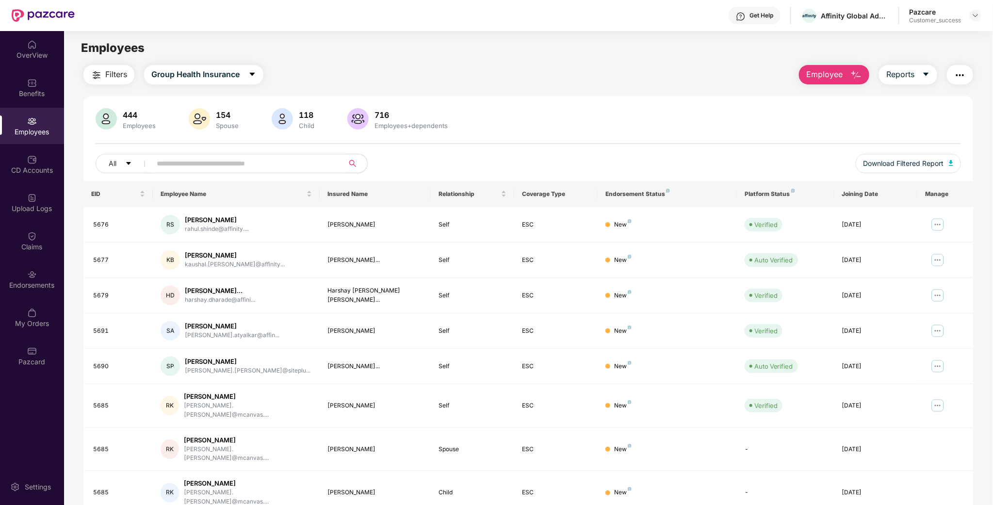
click at [204, 160] on input "text" at bounding box center [244, 163] width 174 height 15
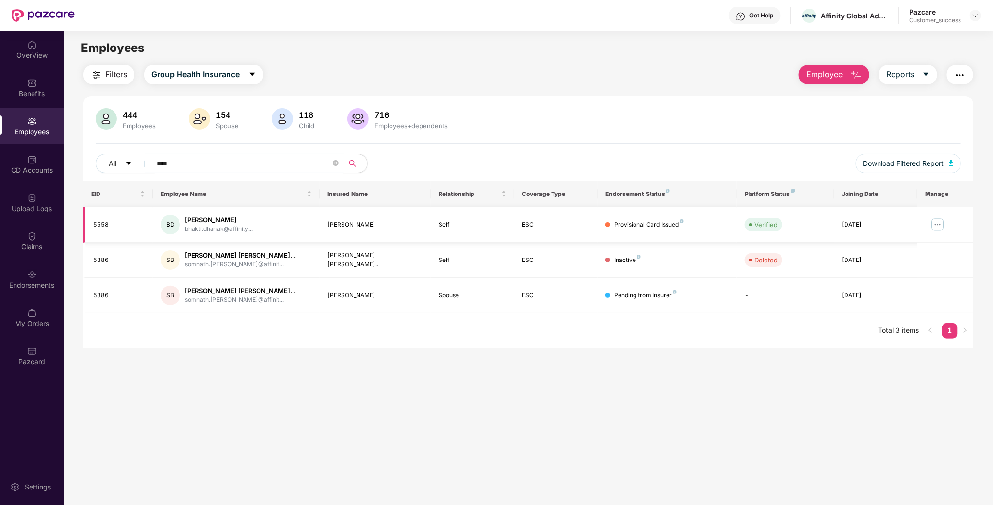
type input "****"
click at [932, 223] on img at bounding box center [938, 225] width 16 height 16
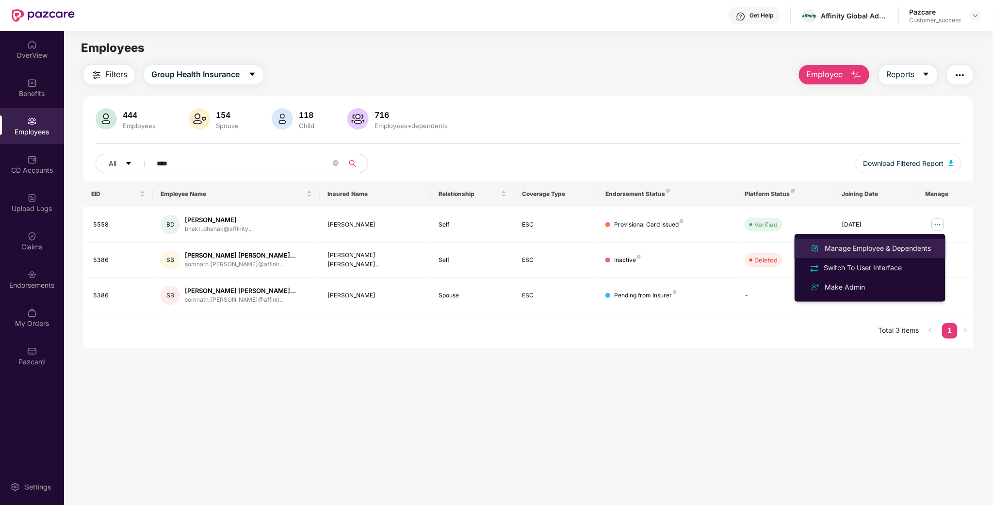
click at [902, 243] on div "Manage Employee & Dependents" at bounding box center [877, 248] width 110 height 11
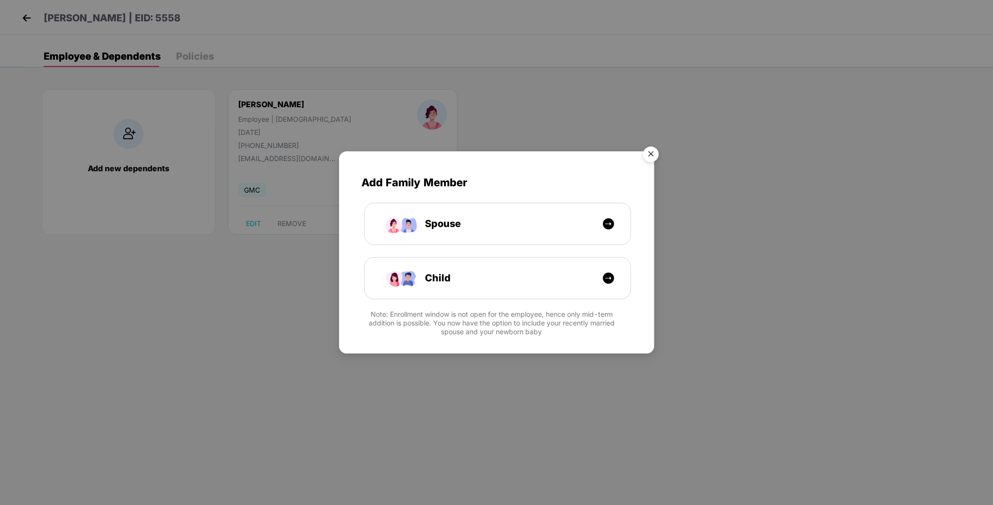
click at [654, 151] on img "Close" at bounding box center [650, 155] width 27 height 27
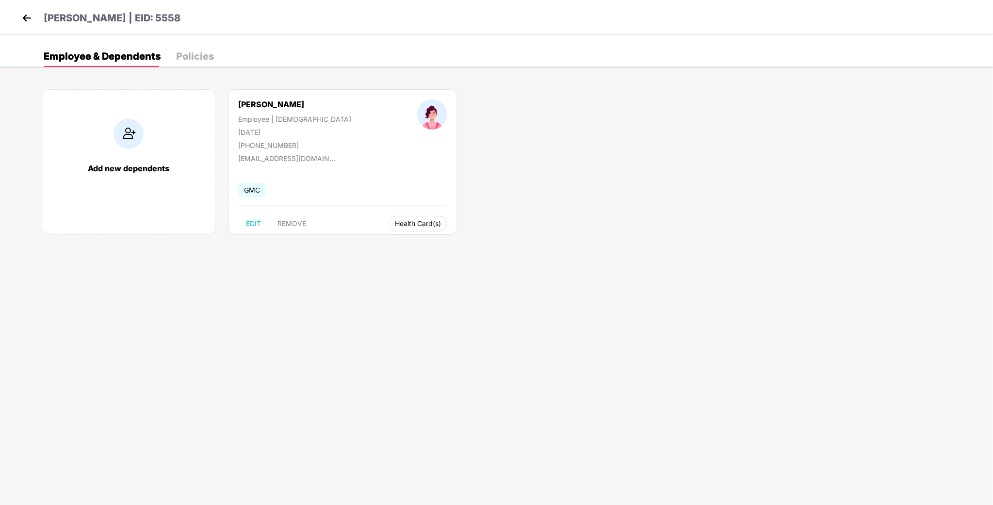
click at [388, 220] on button "Health Card(s)" at bounding box center [417, 224] width 59 height 16
click at [412, 244] on span "Health Insurance(ESC)" at bounding box center [401, 243] width 85 height 11
click at [22, 23] on img at bounding box center [26, 18] width 15 height 15
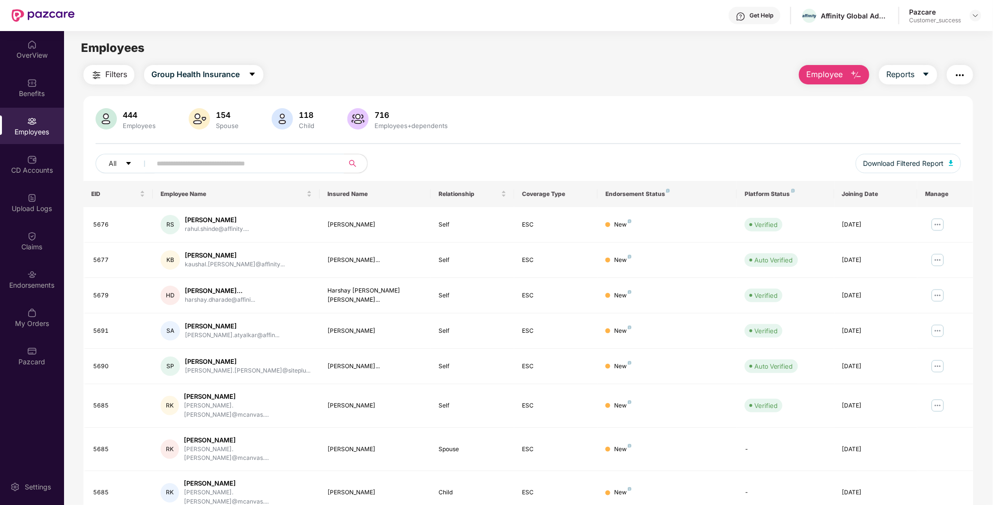
click at [271, 171] on span at bounding box center [244, 163] width 199 height 19
click at [271, 165] on input "text" at bounding box center [244, 163] width 174 height 15
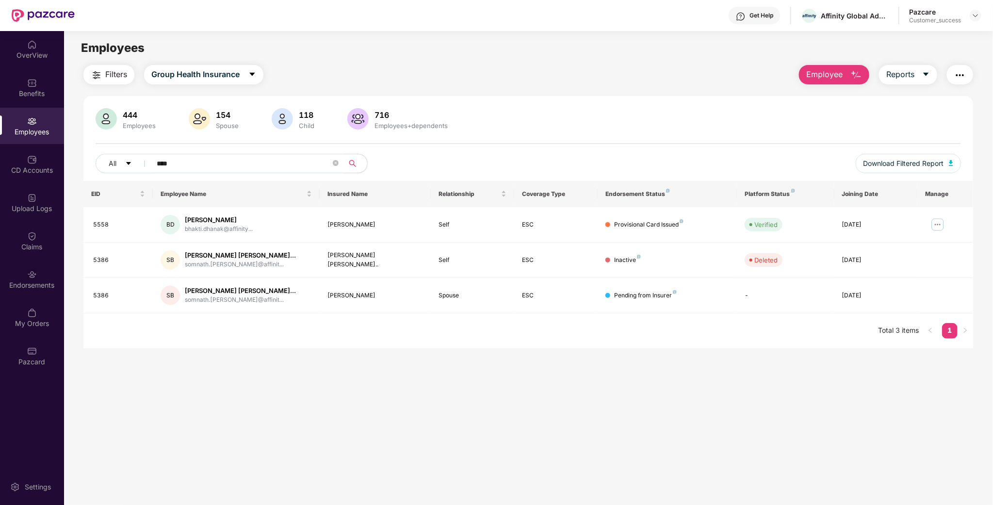
type input "****"
drag, startPoint x: 120, startPoint y: 225, endPoint x: 85, endPoint y: 225, distance: 34.9
click at [85, 225] on td "5558" at bounding box center [117, 224] width 69 height 35
copy div "5558"
